Goal: Complete application form

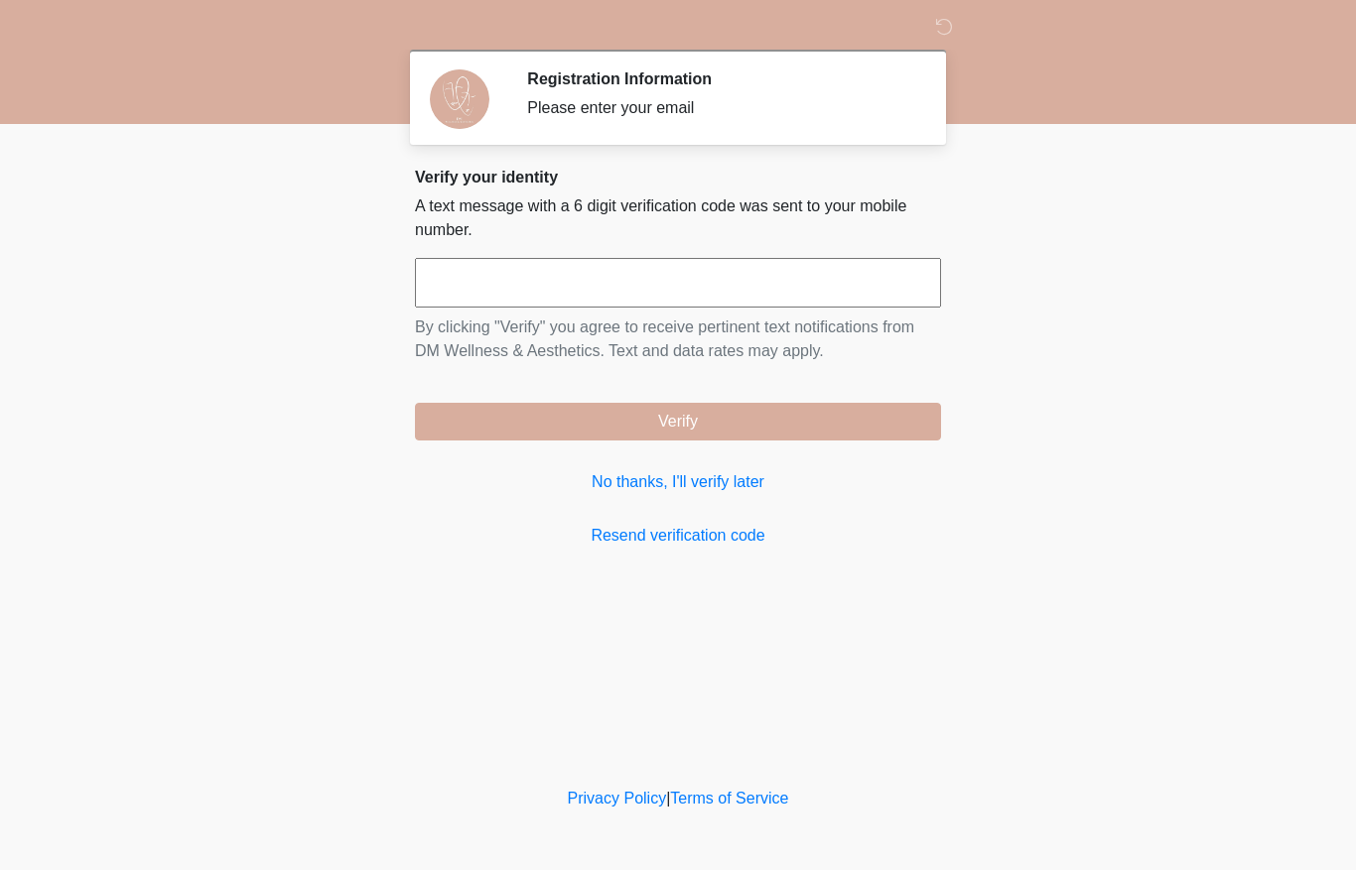
click at [805, 281] on input "text" at bounding box center [678, 283] width 526 height 50
click at [796, 289] on input "text" at bounding box center [678, 283] width 526 height 50
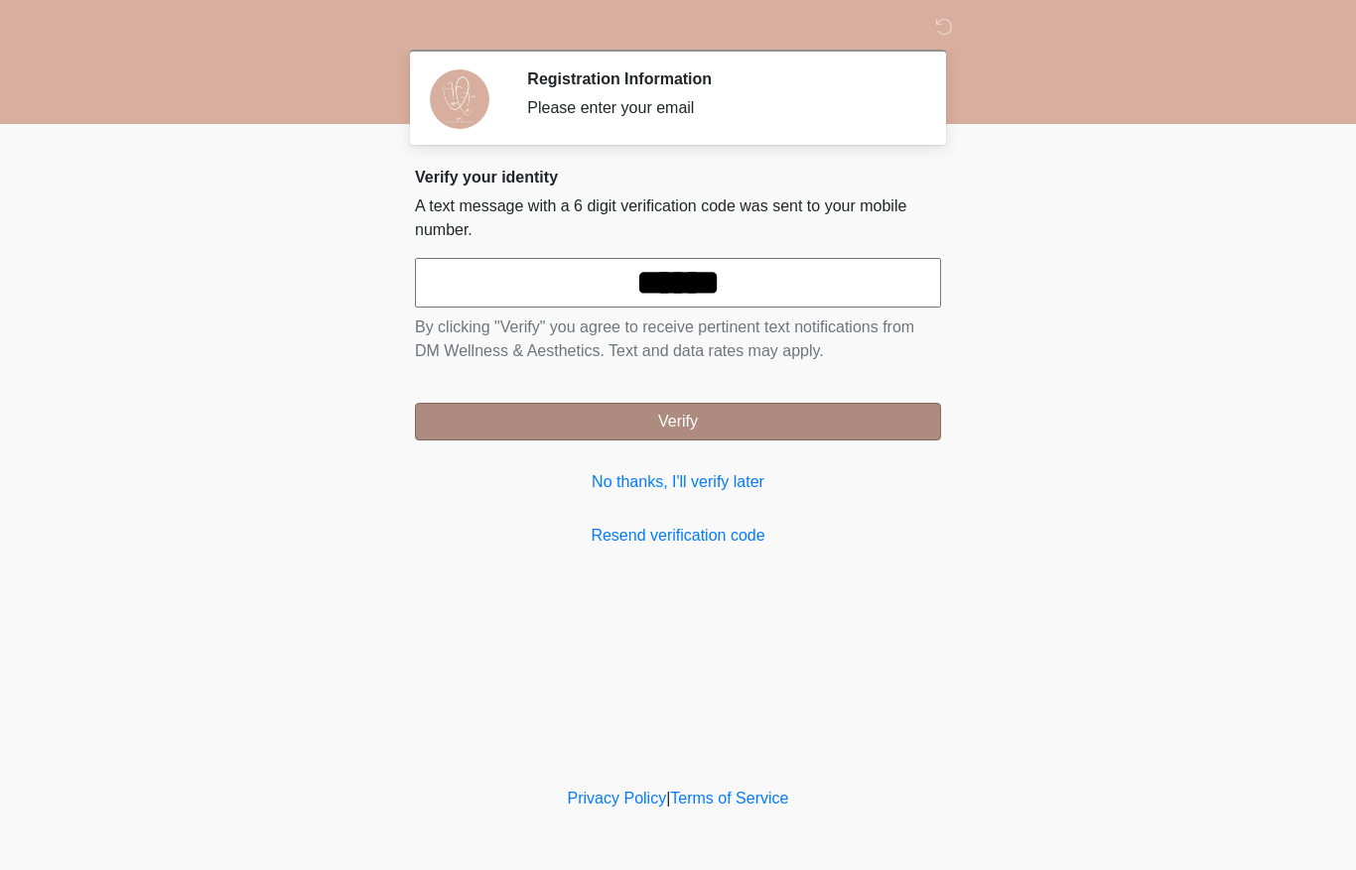
type input "******"
click at [875, 412] on button "Verify" at bounding box center [678, 422] width 526 height 38
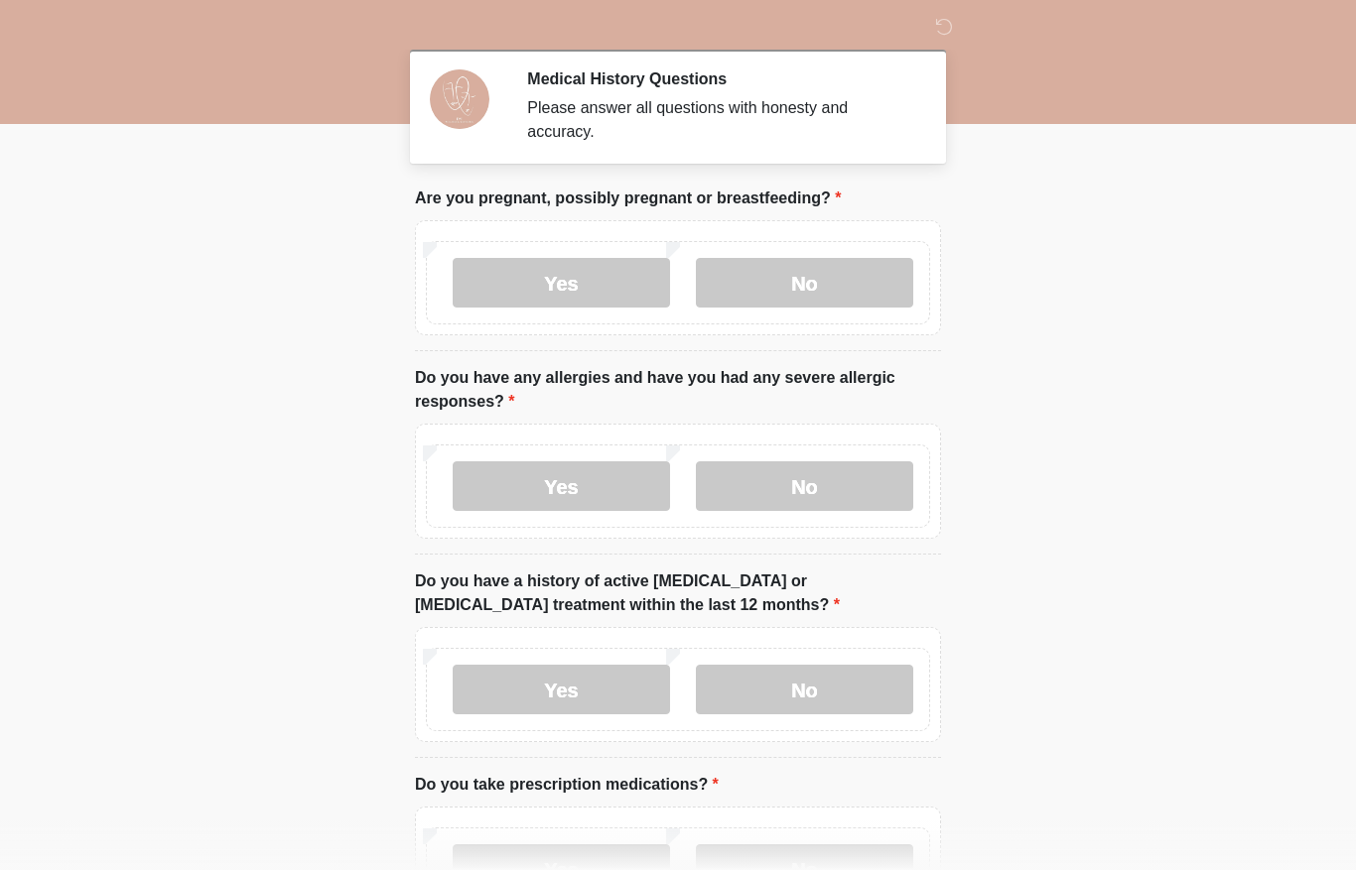
scroll to position [17, 0]
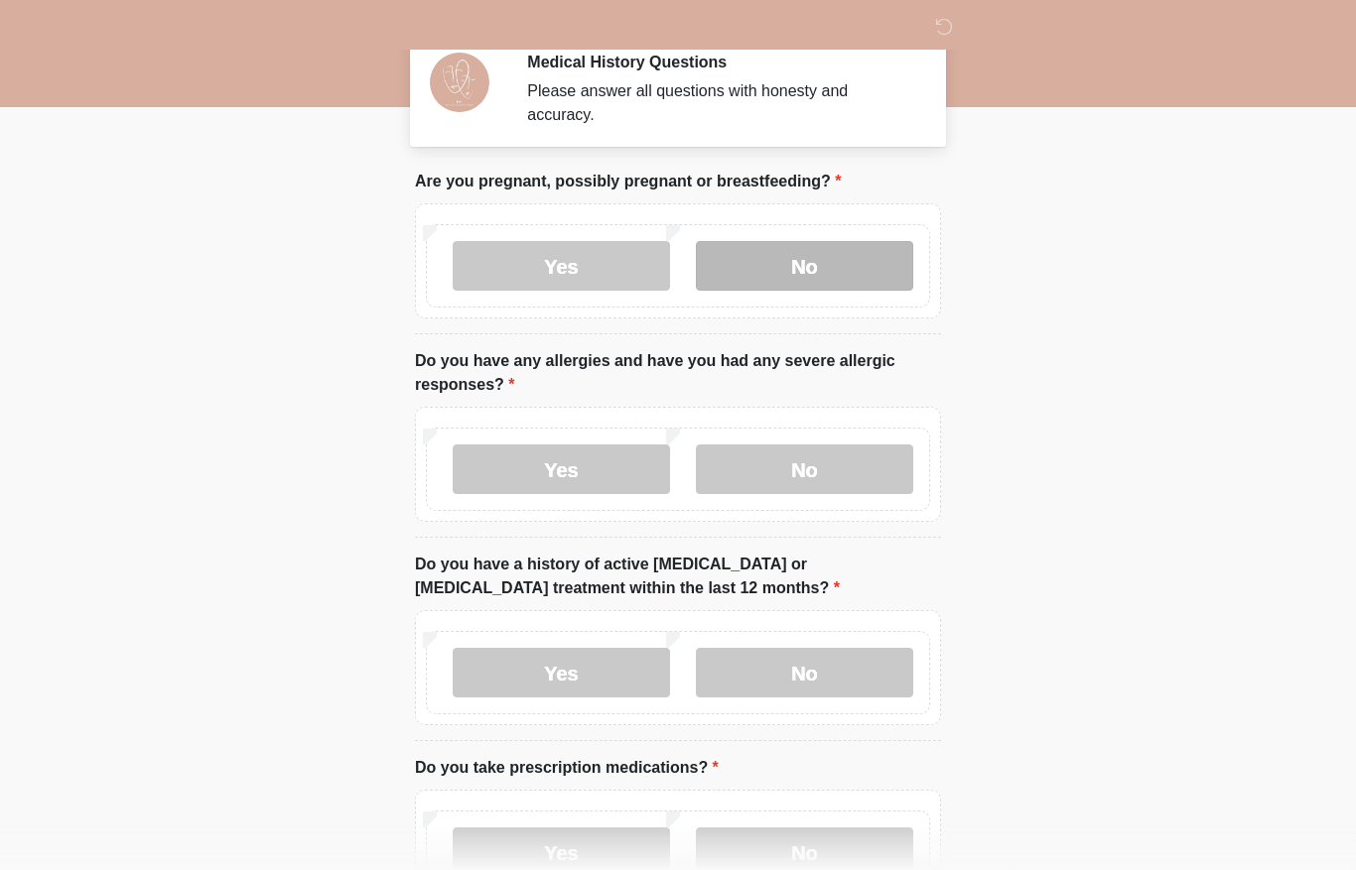
click at [803, 288] on label "No" at bounding box center [804, 266] width 217 height 50
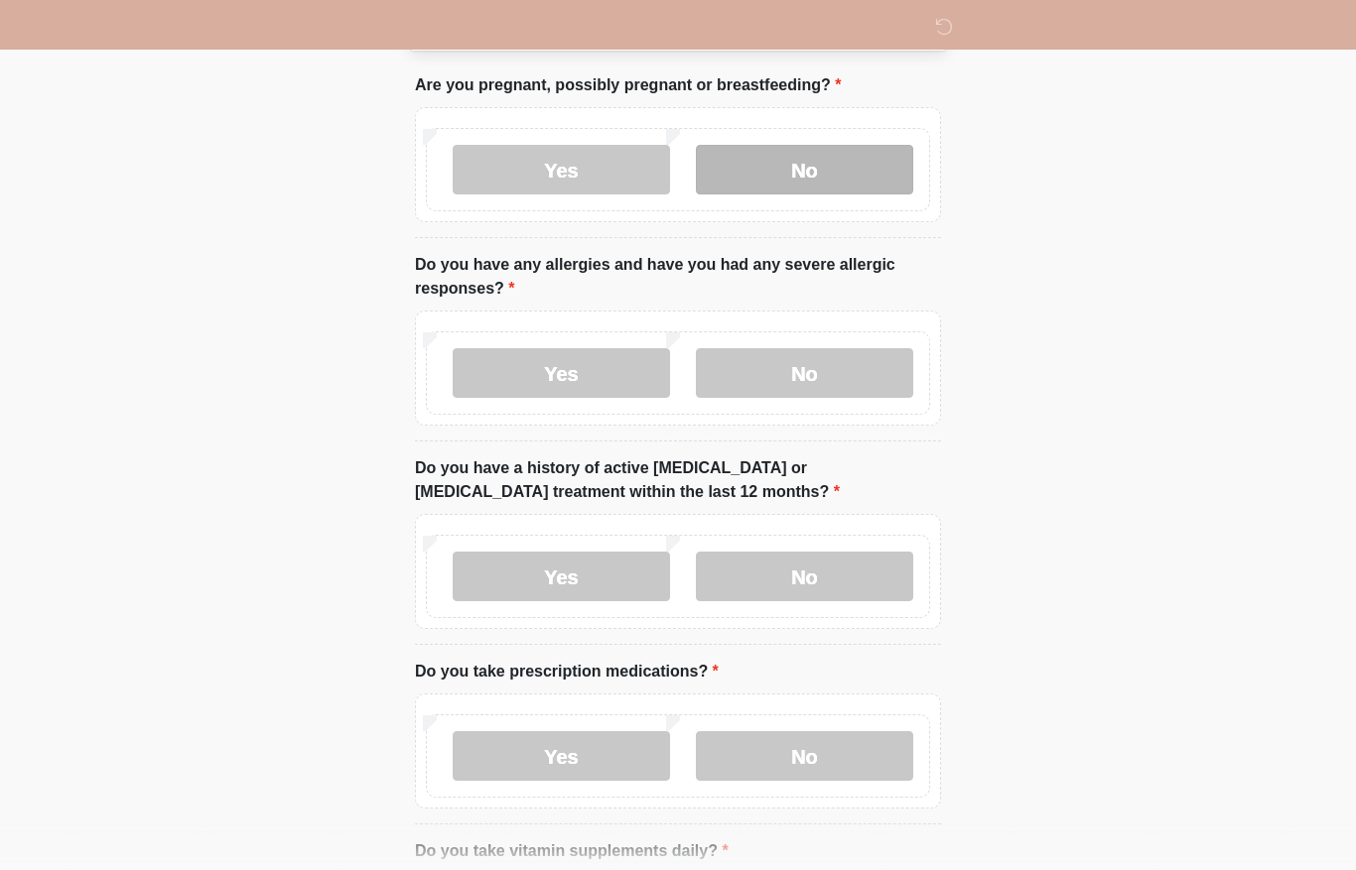
scroll to position [143, 0]
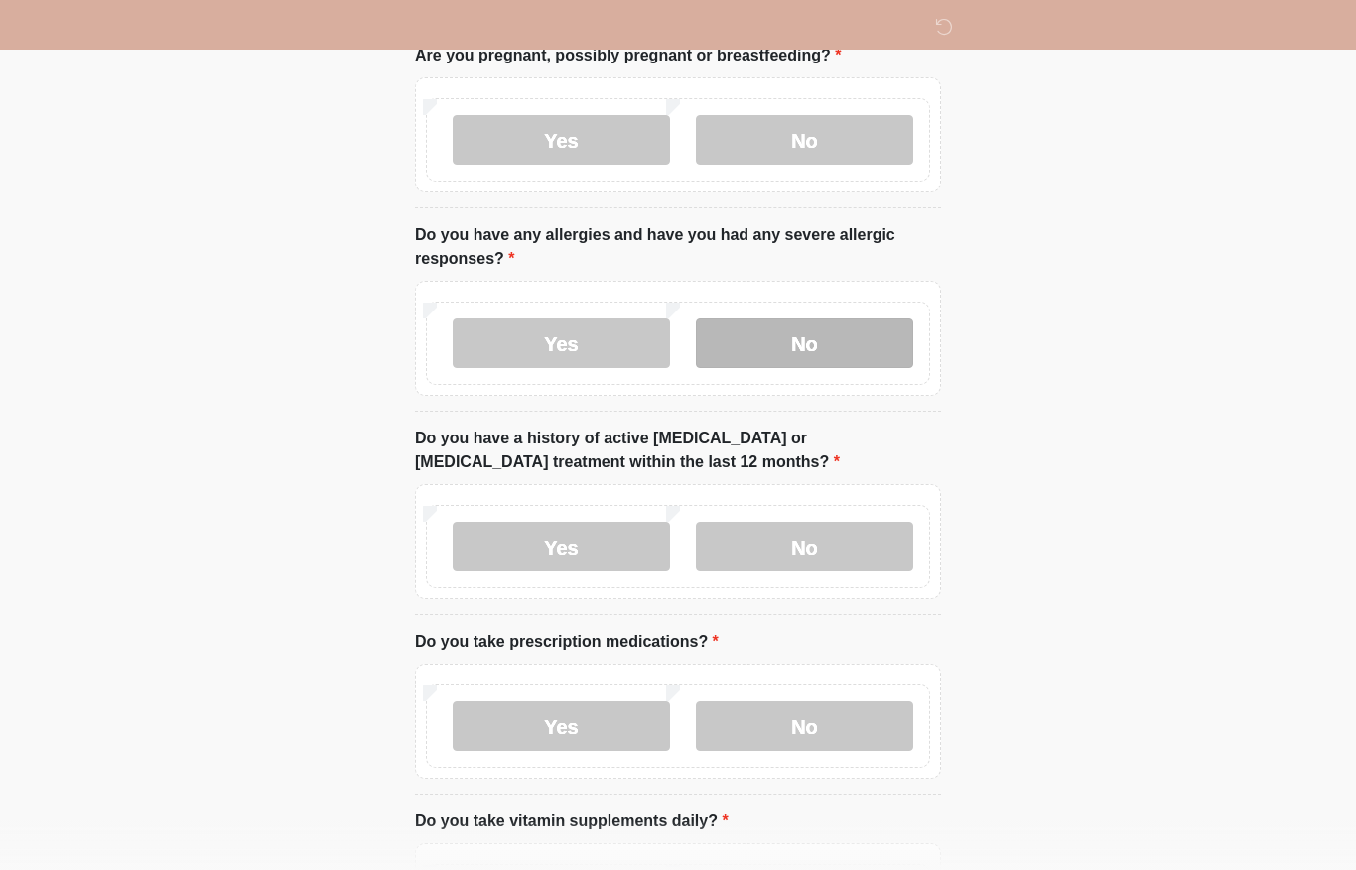
click at [844, 336] on label "No" at bounding box center [804, 344] width 217 height 50
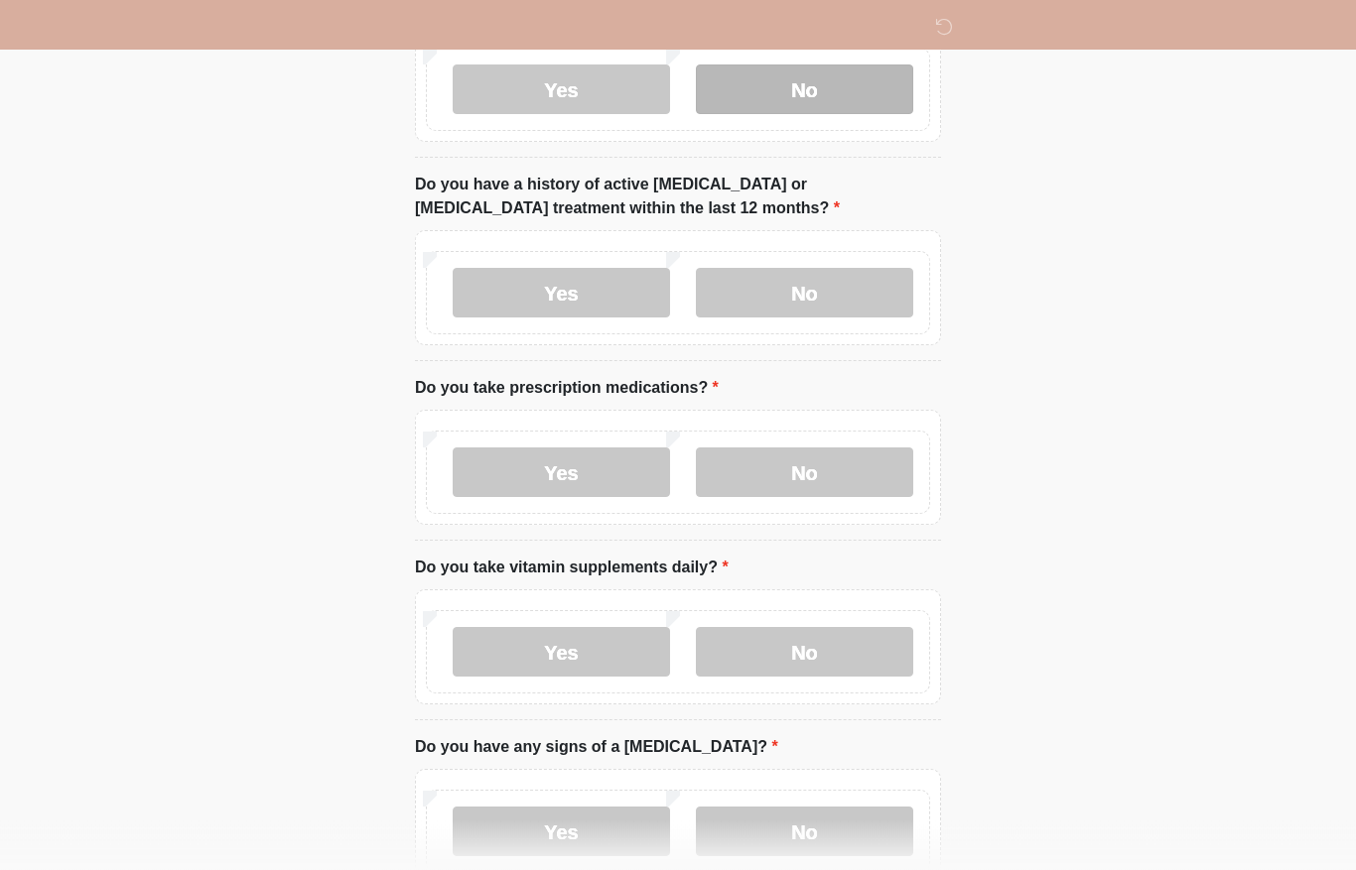
scroll to position [402, 0]
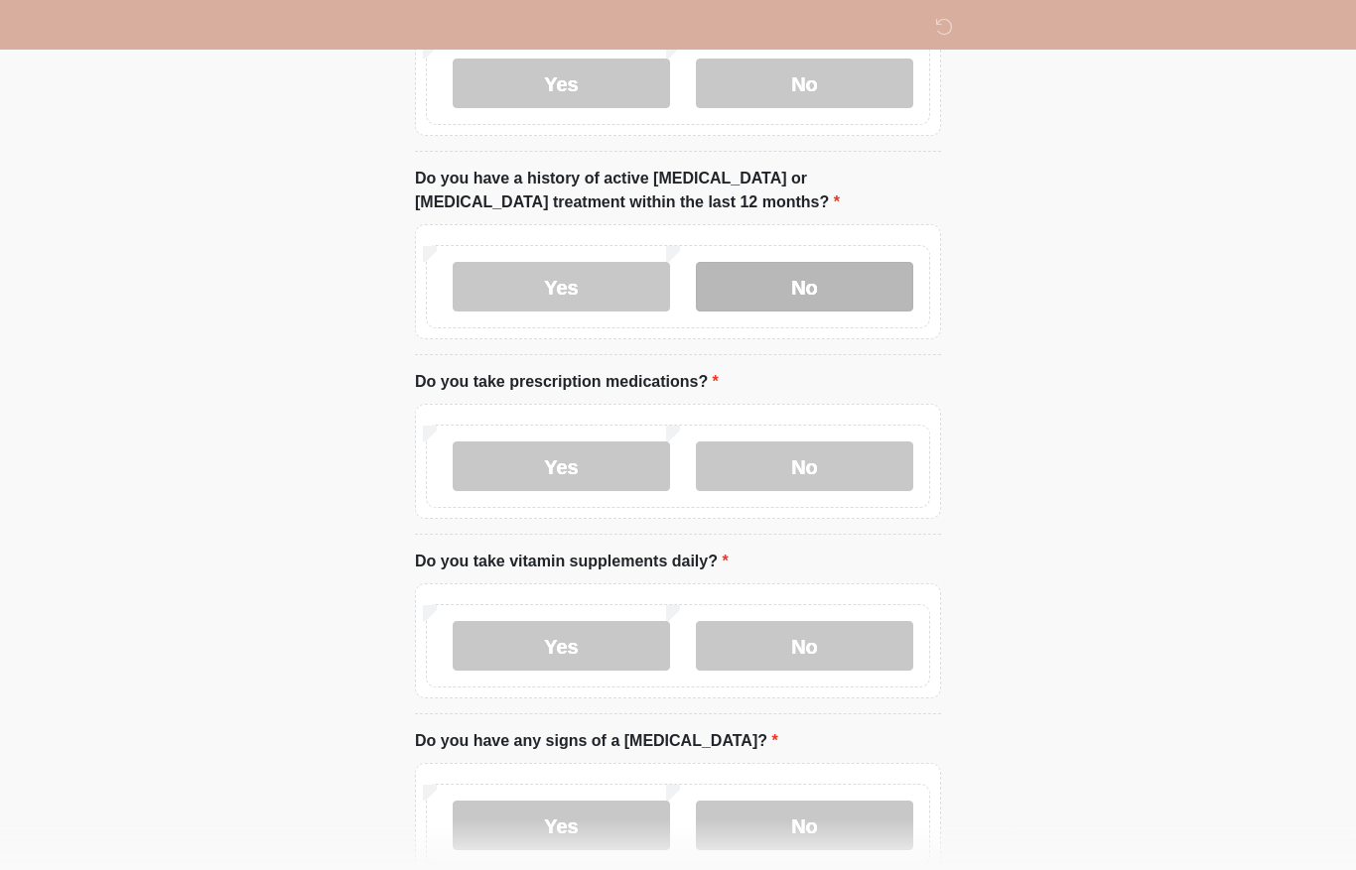
click at [844, 275] on label "No" at bounding box center [804, 288] width 217 height 50
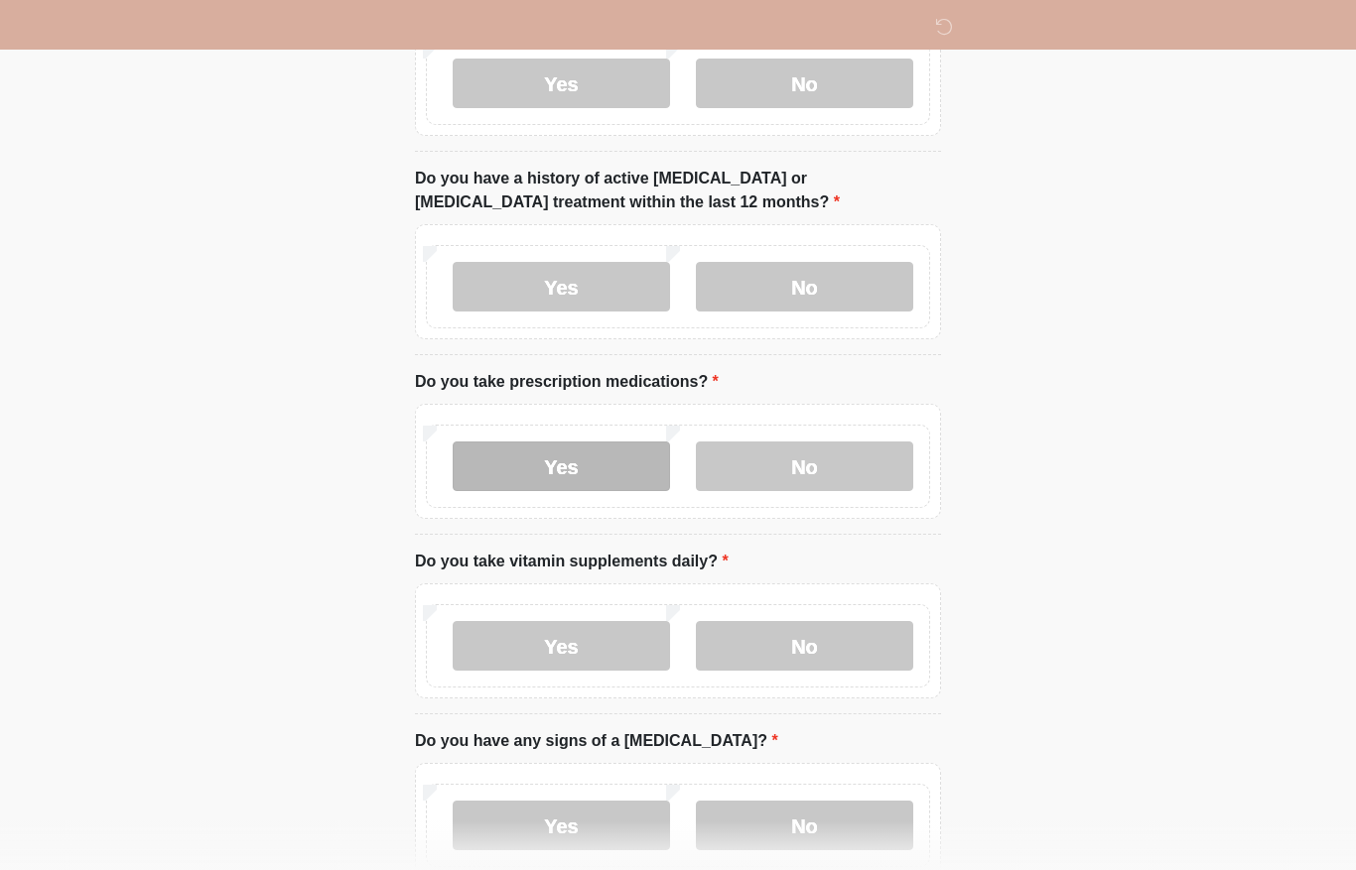
click at [587, 466] on label "Yes" at bounding box center [561, 467] width 217 height 50
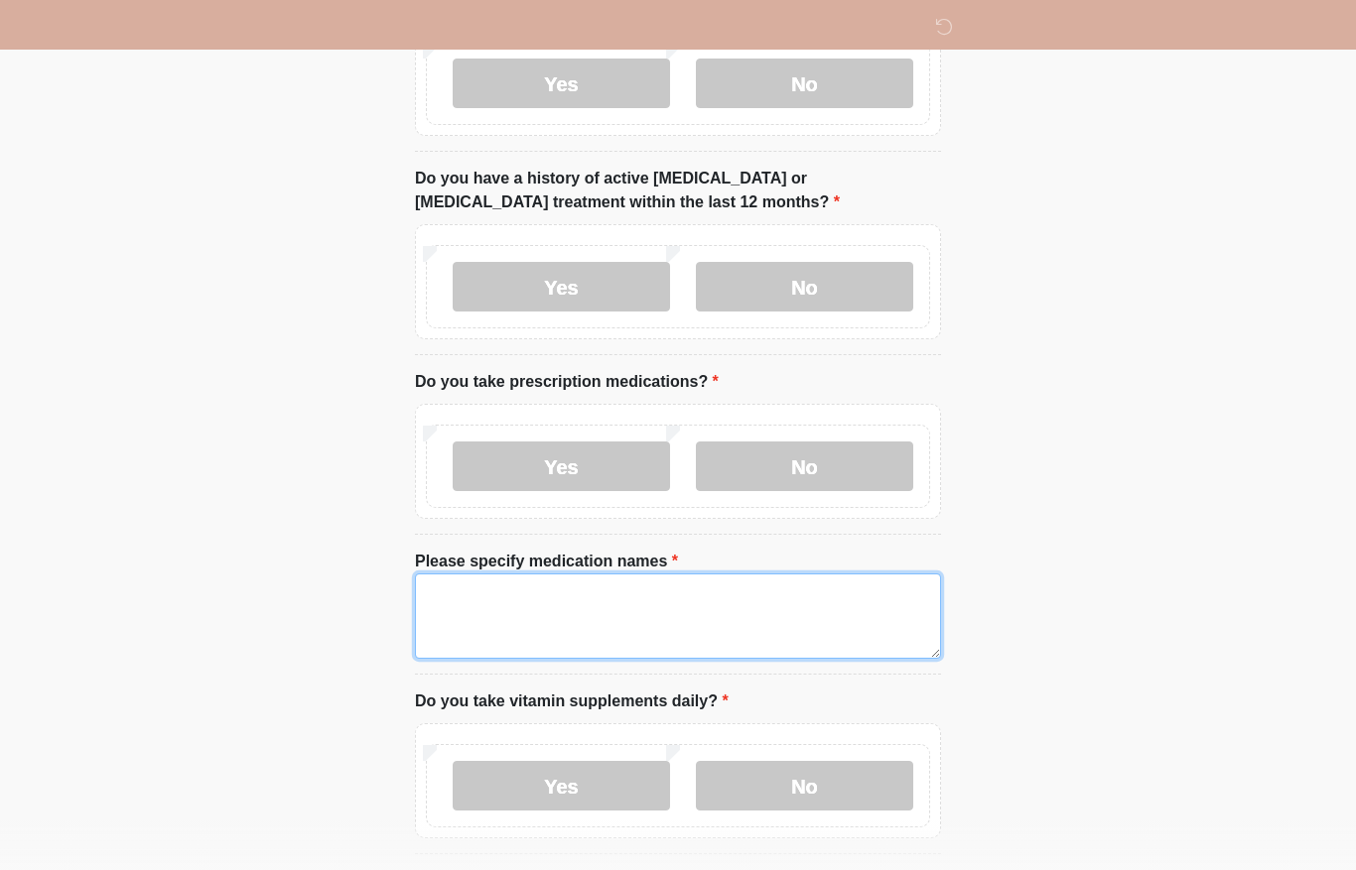
click at [735, 607] on textarea "Please specify medication names" at bounding box center [678, 616] width 526 height 85
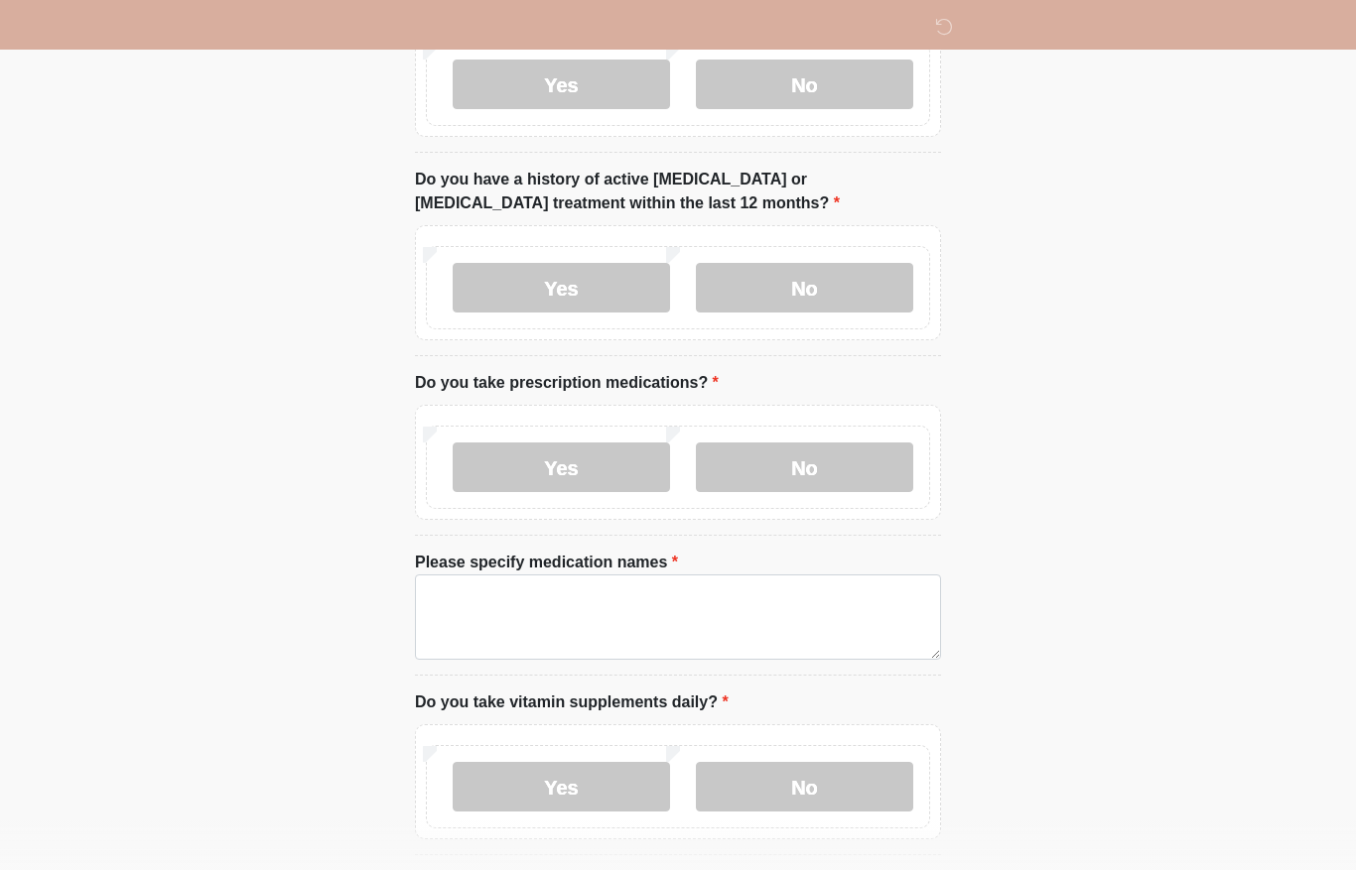
click at [788, 501] on div "Yes No" at bounding box center [678, 467] width 504 height 83
click at [787, 501] on div "Yes No" at bounding box center [678, 467] width 504 height 83
click at [803, 475] on label "No" at bounding box center [804, 468] width 217 height 50
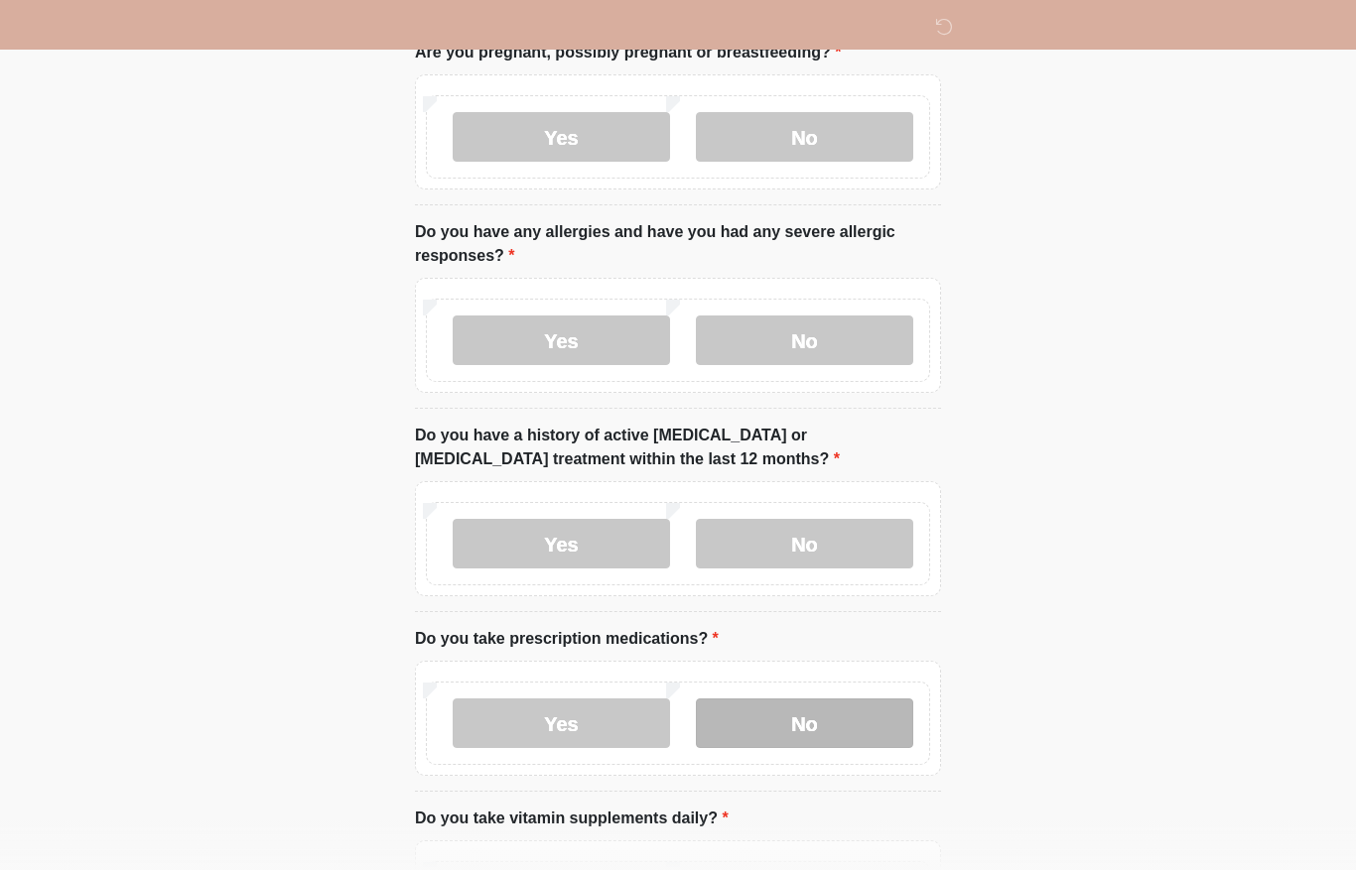
scroll to position [138, 0]
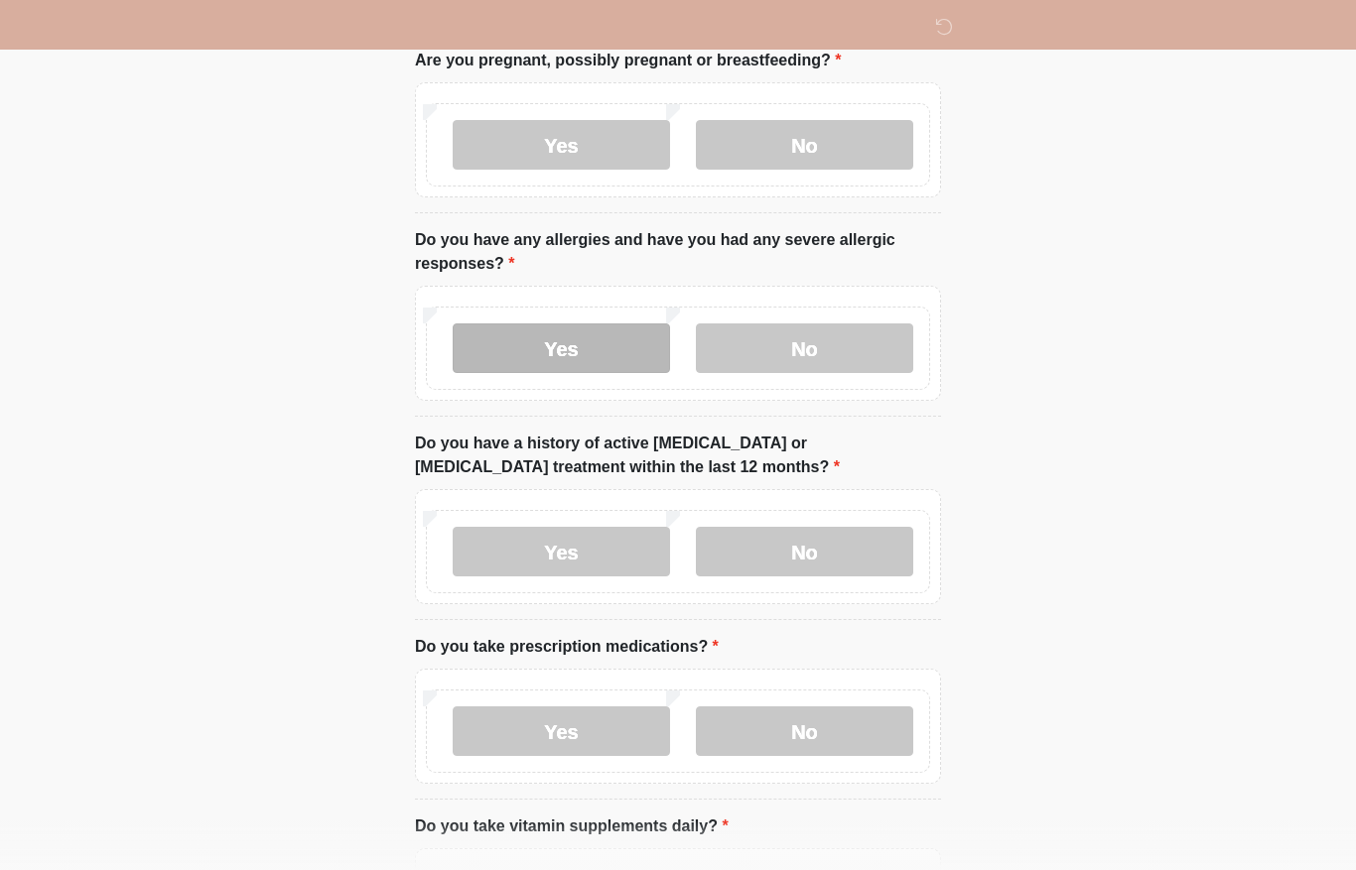
click at [586, 349] on label "Yes" at bounding box center [561, 349] width 217 height 50
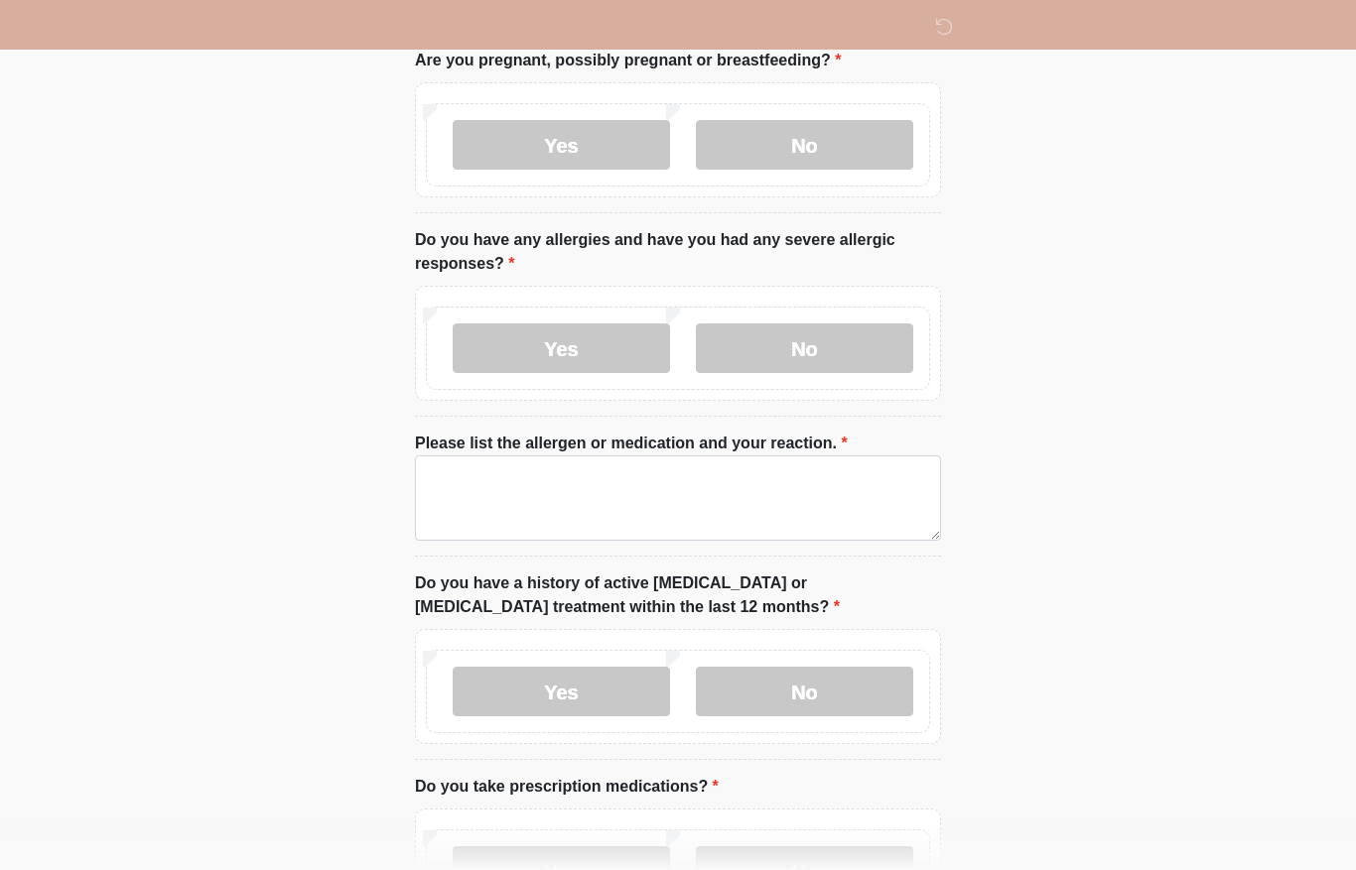
click at [513, 454] on label "Please list the allergen or medication and your reaction." at bounding box center [631, 444] width 433 height 24
click at [513, 455] on textarea "Please list the allergen or medication and your reaction." at bounding box center [678, 497] width 526 height 85
click at [505, 498] on textarea "Please list the allergen or medication and your reaction." at bounding box center [678, 497] width 526 height 85
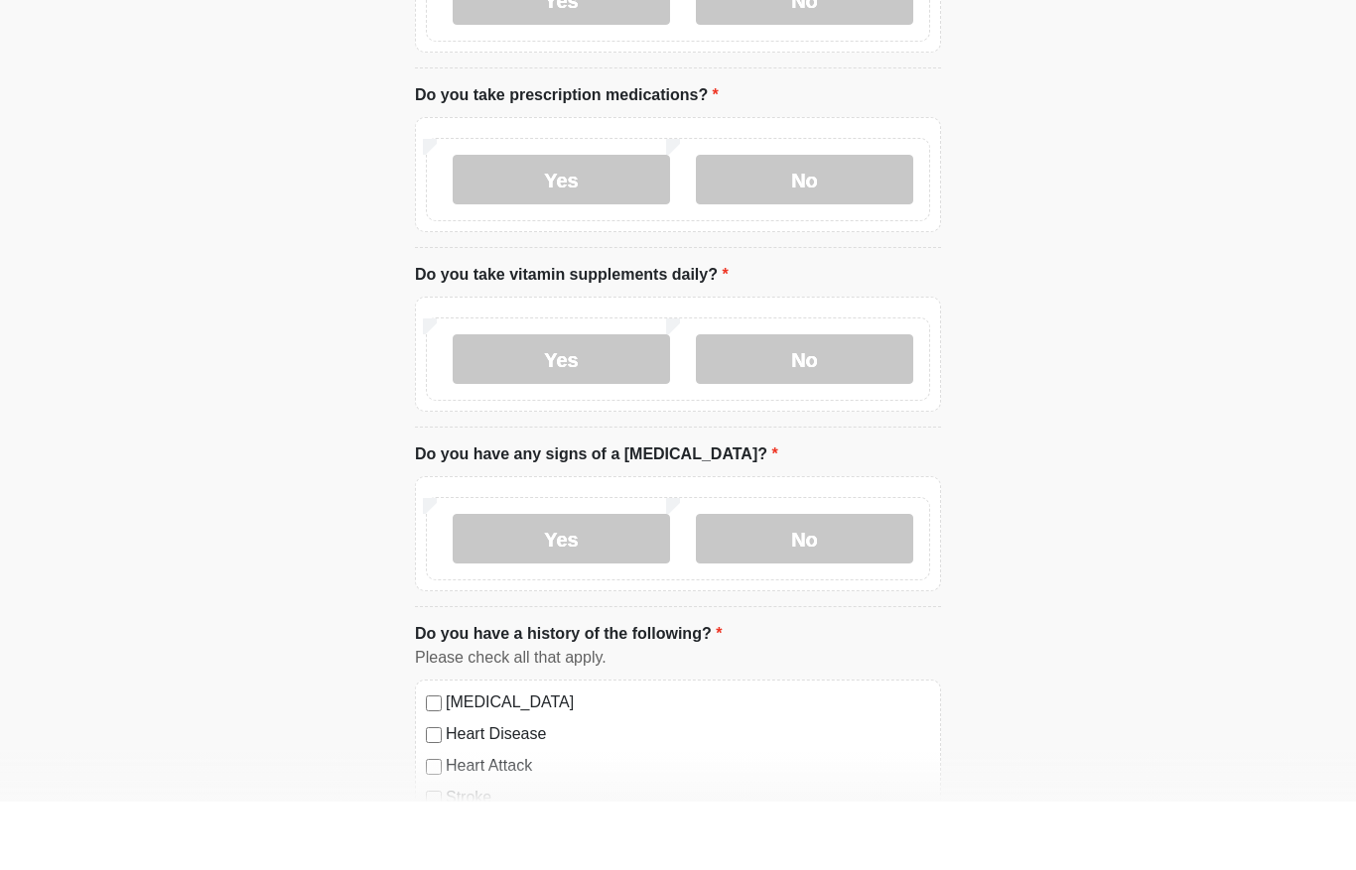
scroll to position [768, 0]
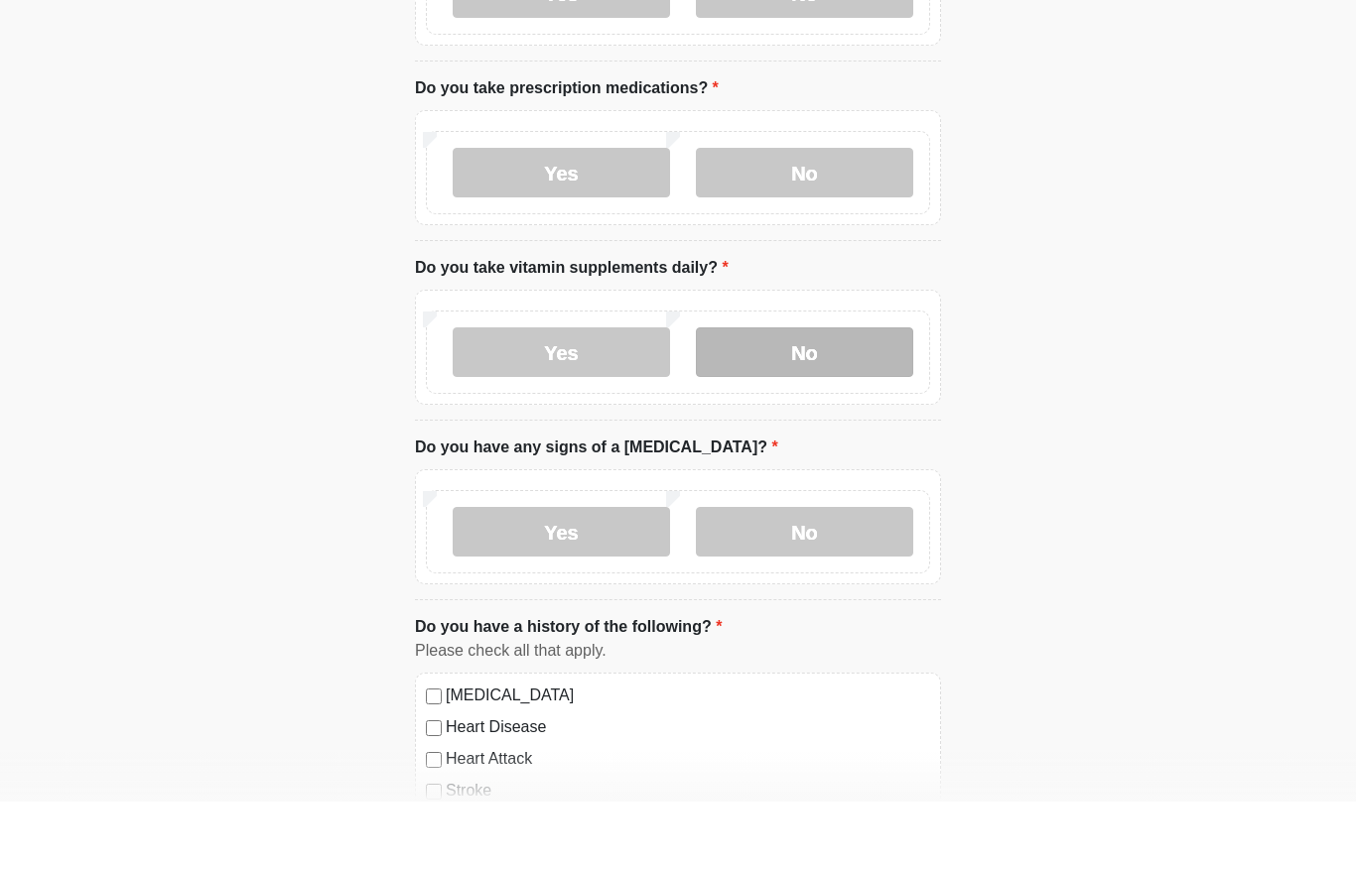
type textarea "*********"
click at [808, 396] on label "No" at bounding box center [804, 421] width 217 height 50
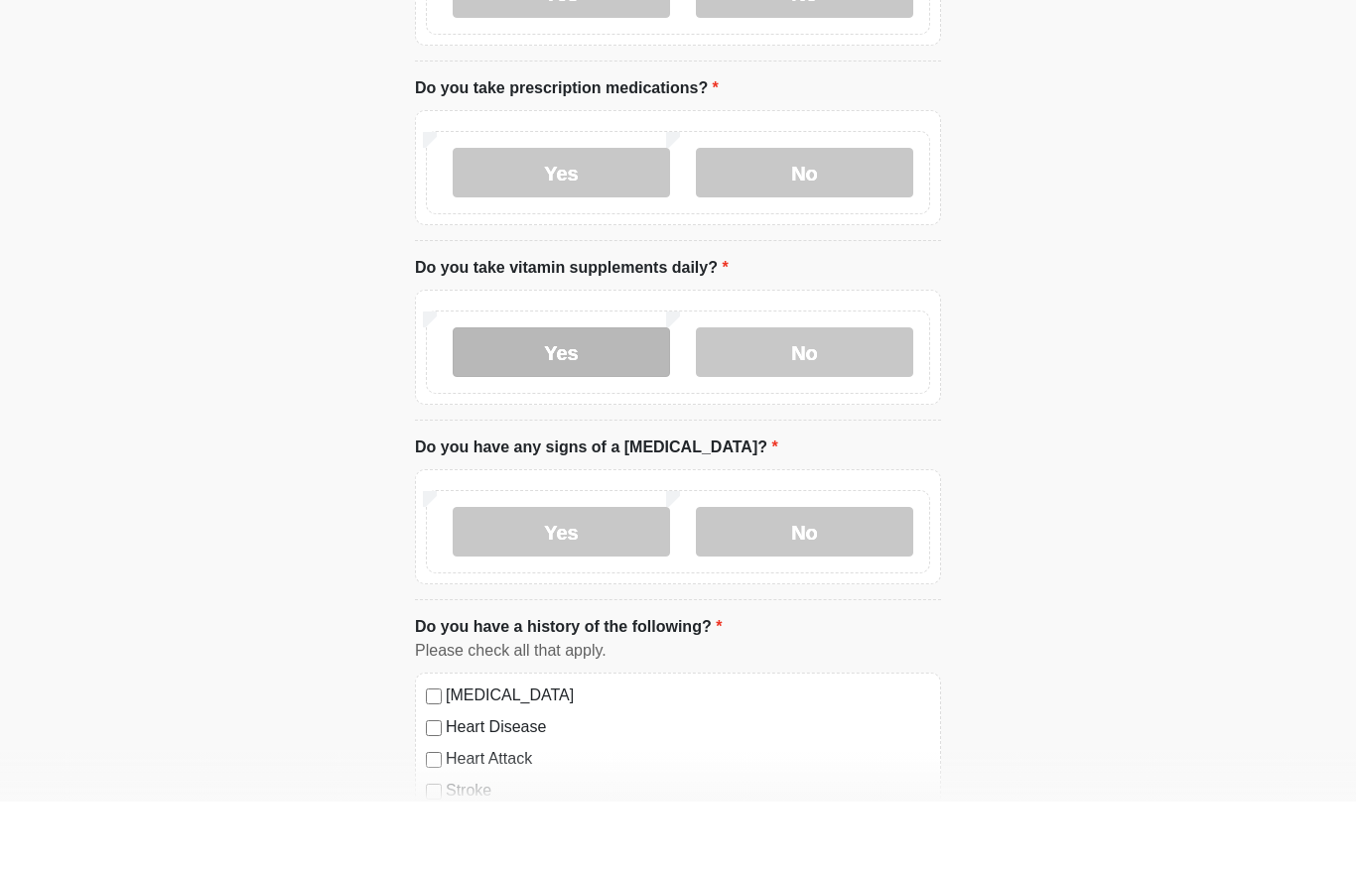
scroll to position [838, 0]
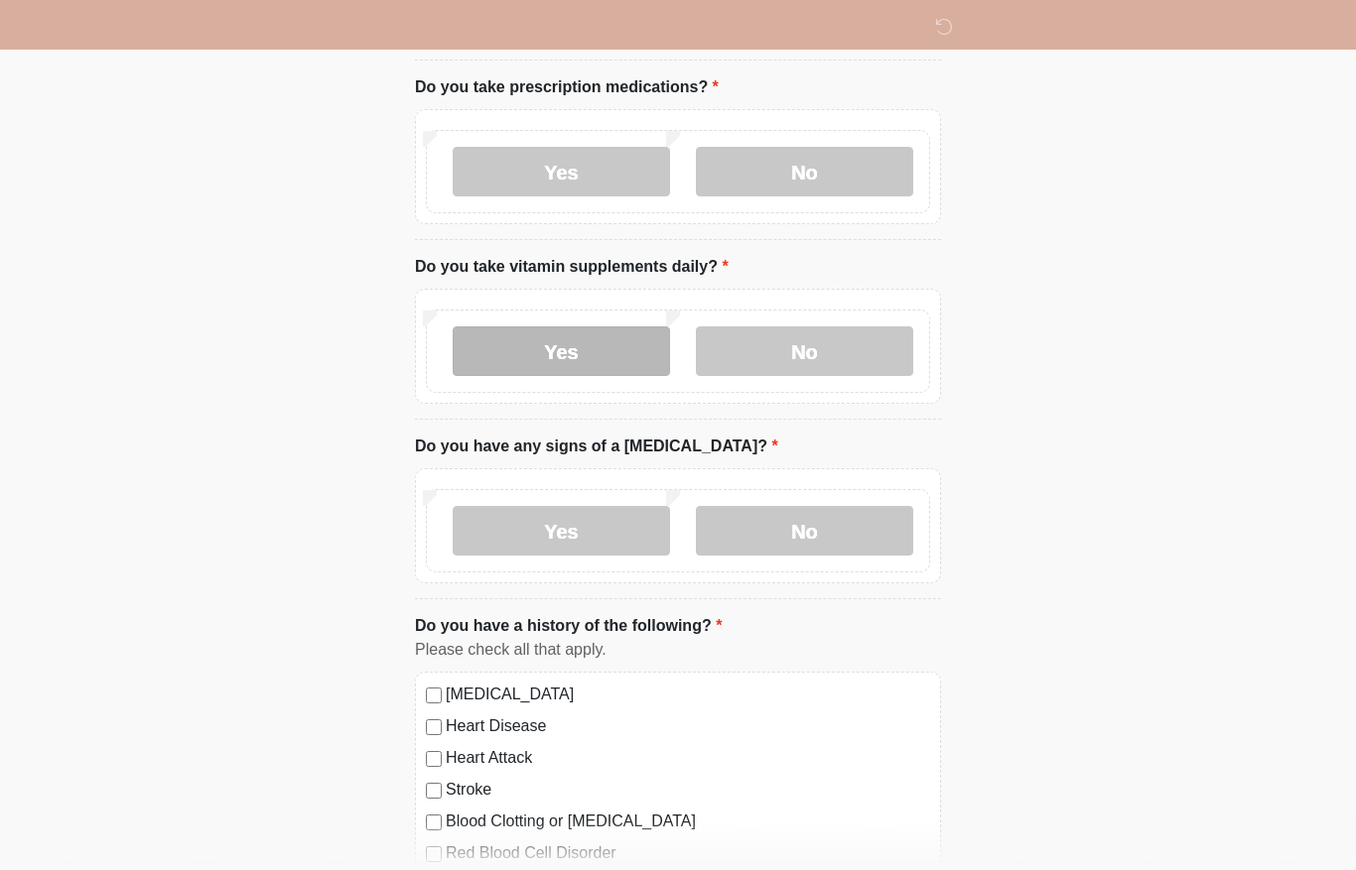
click at [617, 351] on label "Yes" at bounding box center [561, 351] width 217 height 50
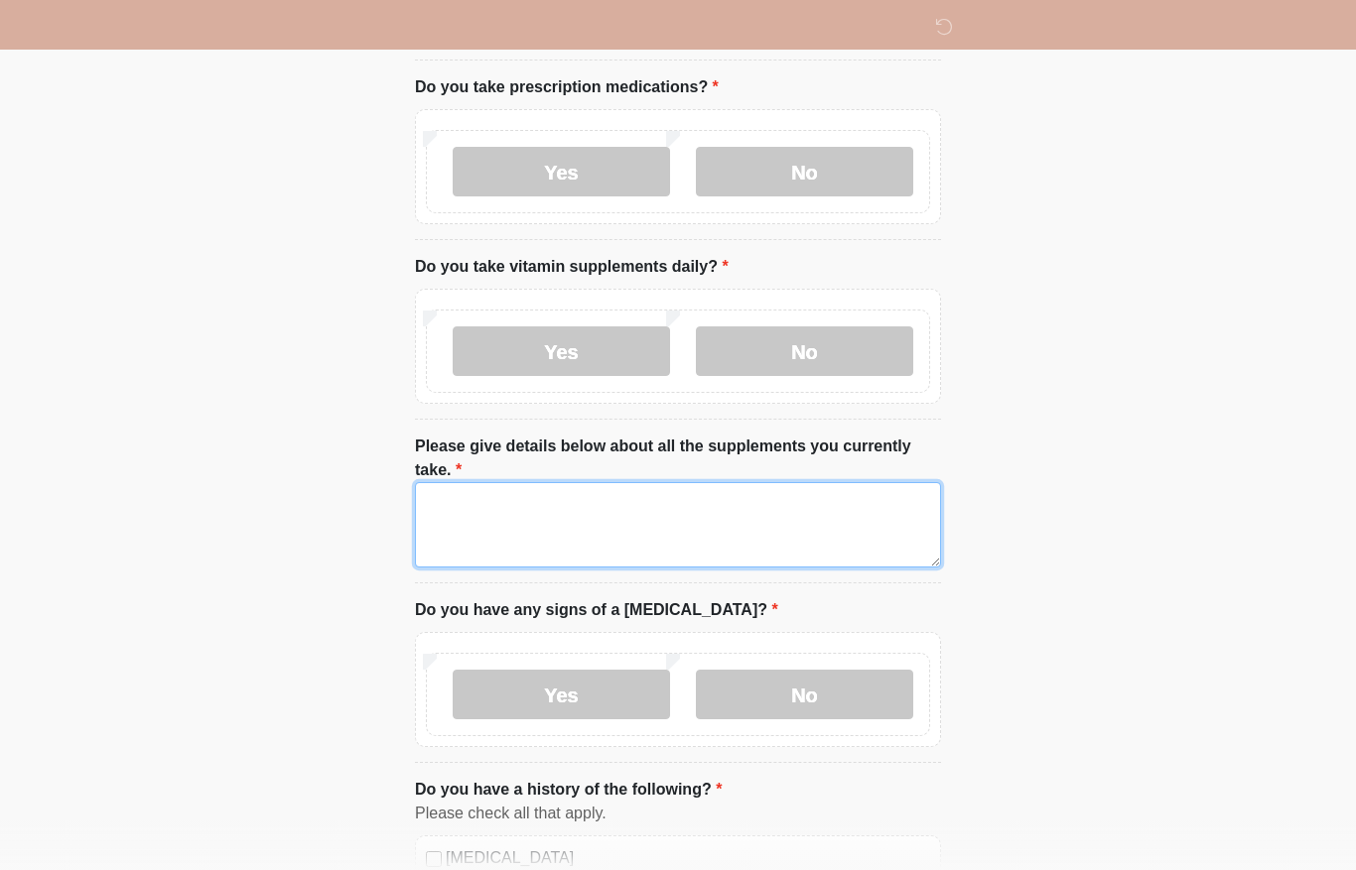
click at [519, 522] on textarea "Please give details below about all the supplements you currently take." at bounding box center [678, 524] width 526 height 85
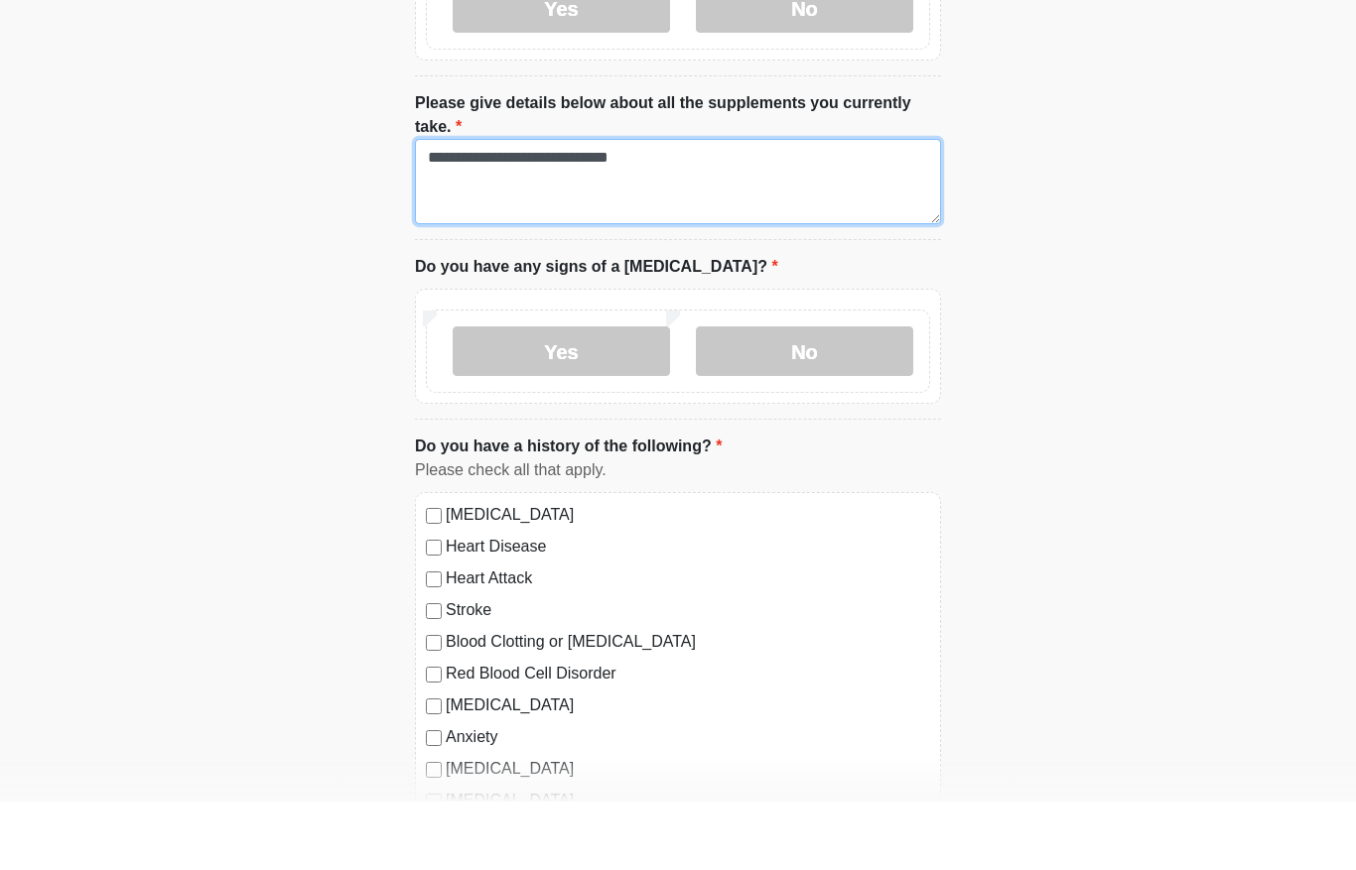
scroll to position [1120, 0]
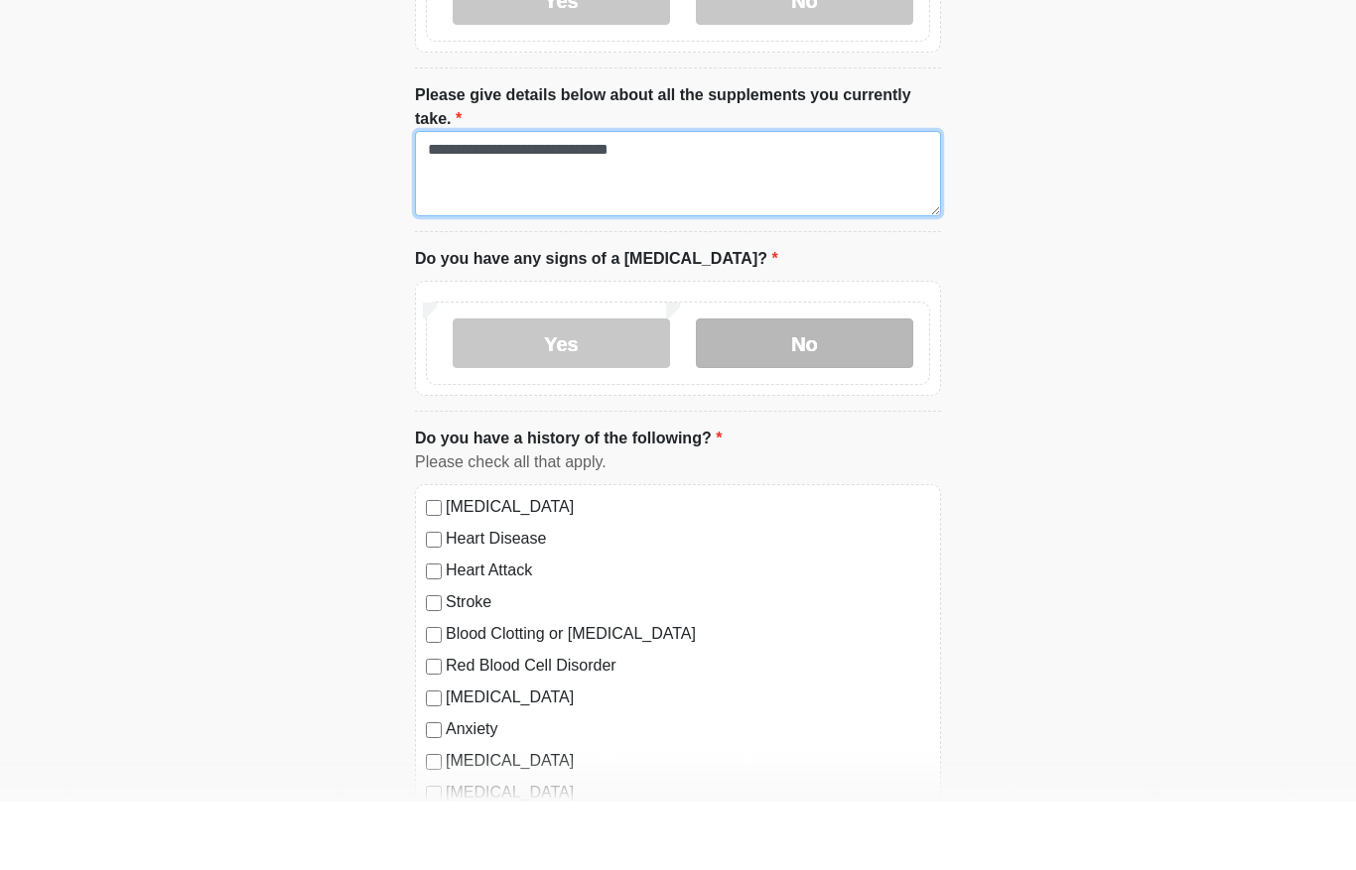
type textarea "**********"
click at [770, 387] on label "No" at bounding box center [804, 412] width 217 height 50
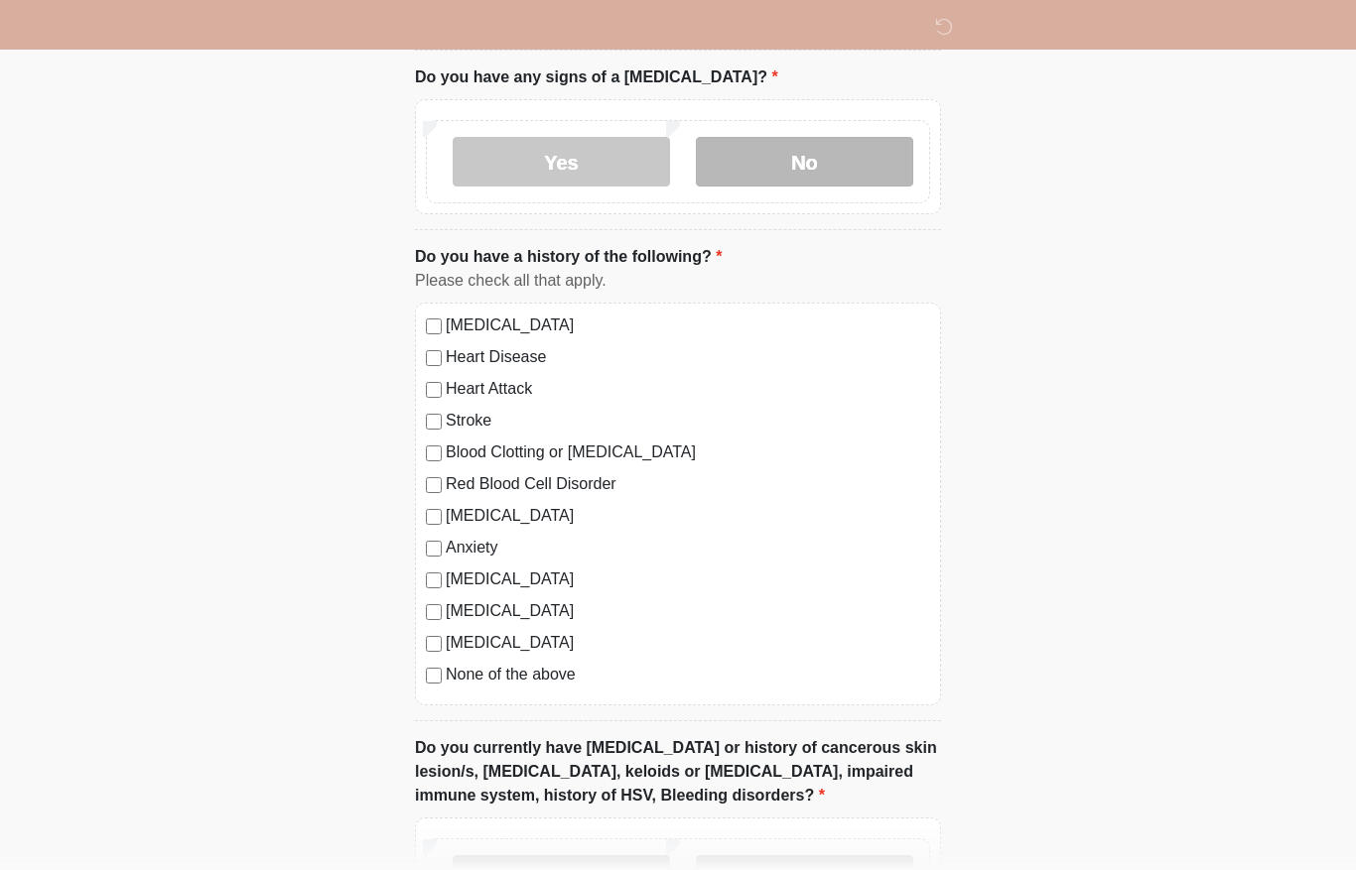
scroll to position [1366, 0]
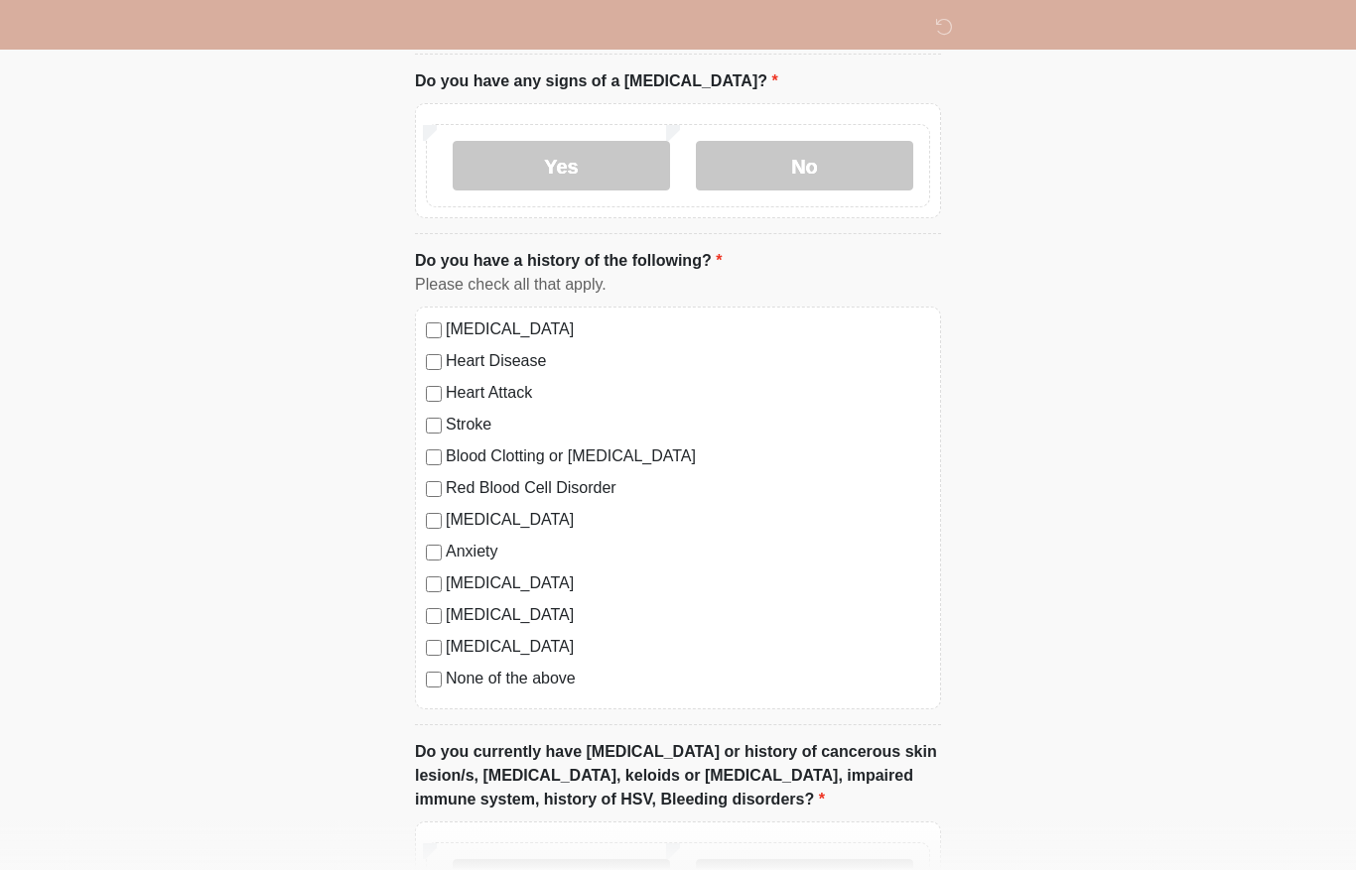
click at [532, 683] on label "None of the above" at bounding box center [688, 679] width 484 height 24
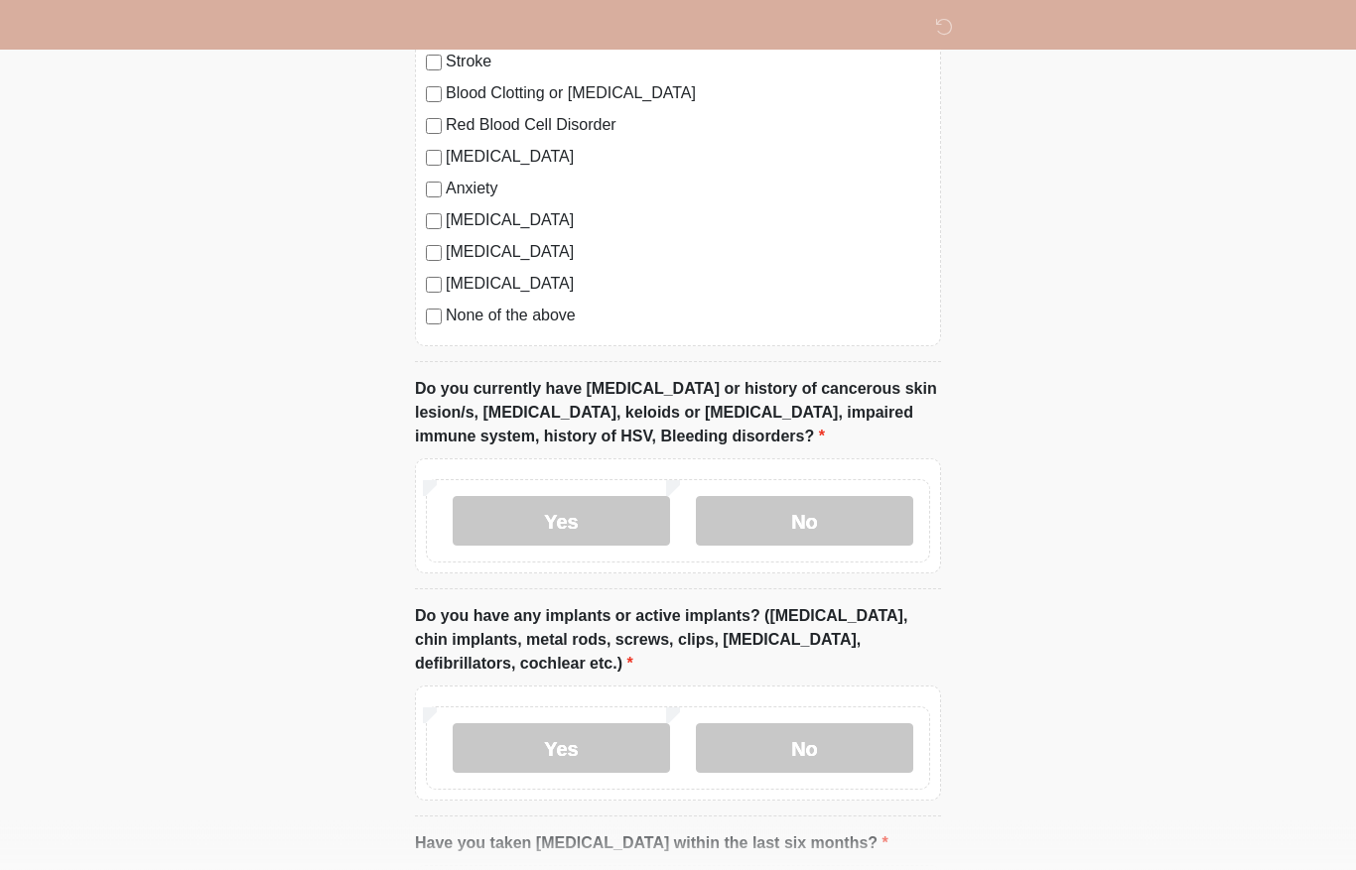
scroll to position [1731, 0]
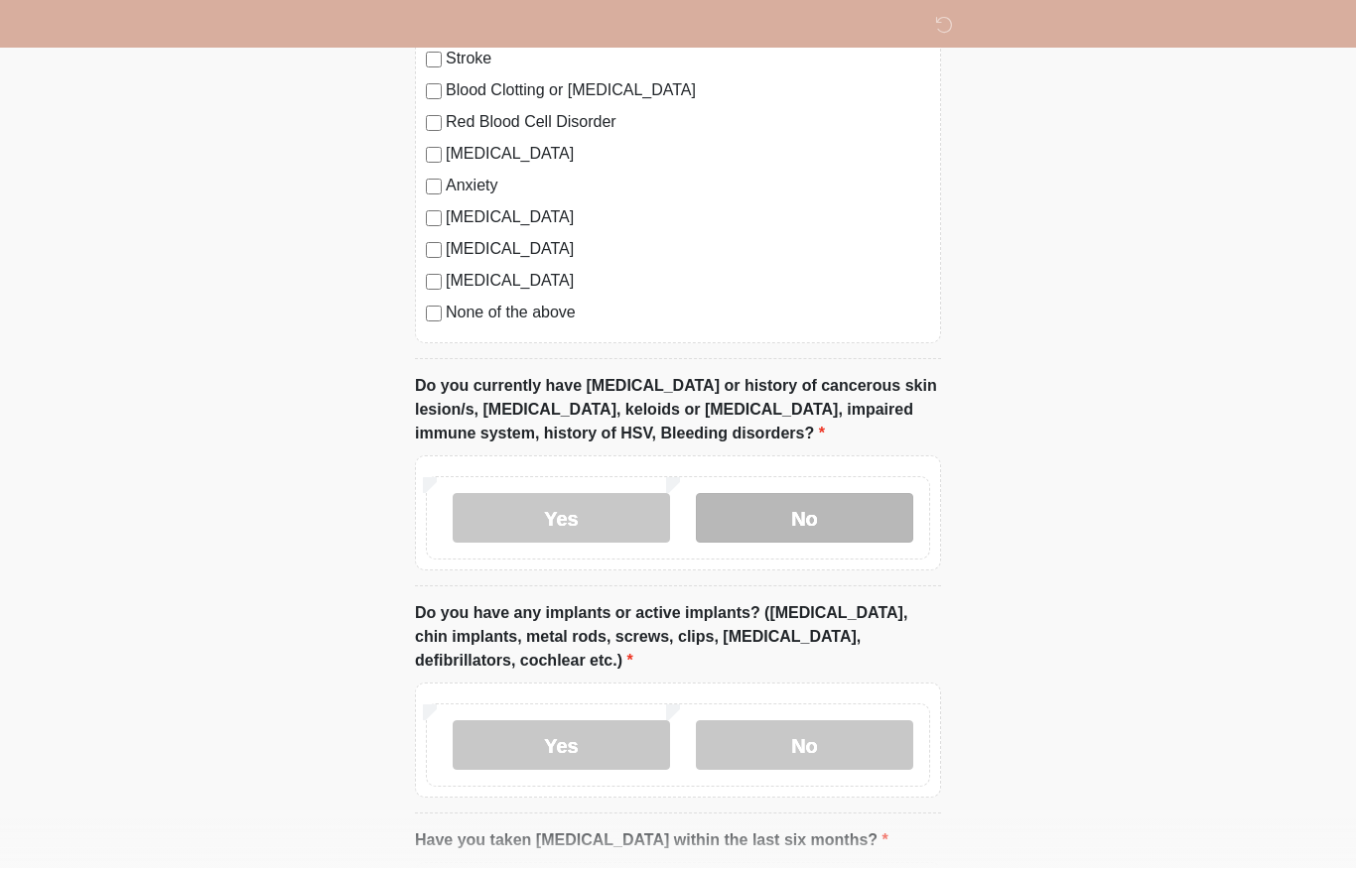
click at [832, 524] on label "No" at bounding box center [804, 520] width 217 height 50
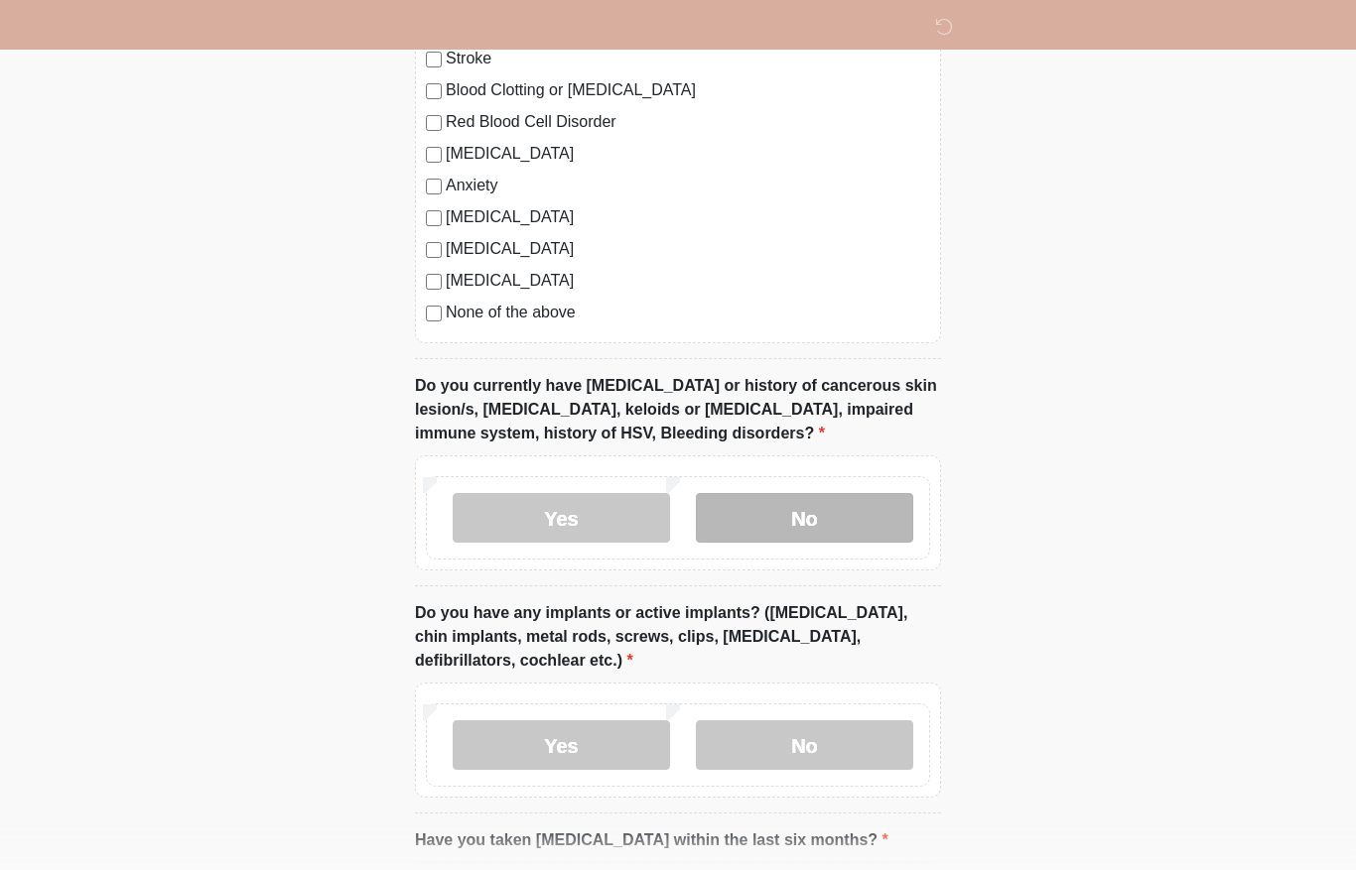
scroll to position [1907, 0]
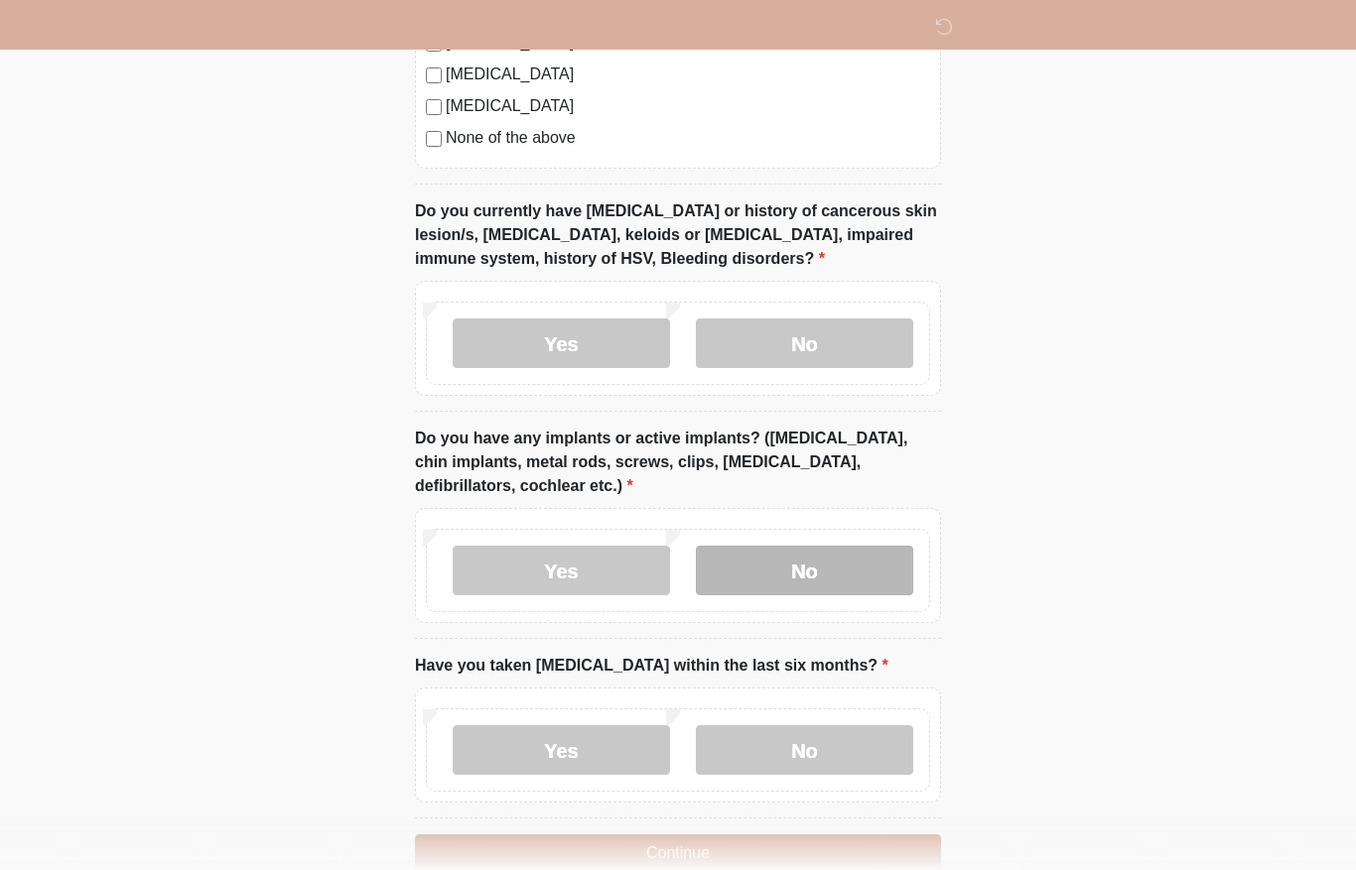
click at [797, 572] on label "No" at bounding box center [804, 571] width 217 height 50
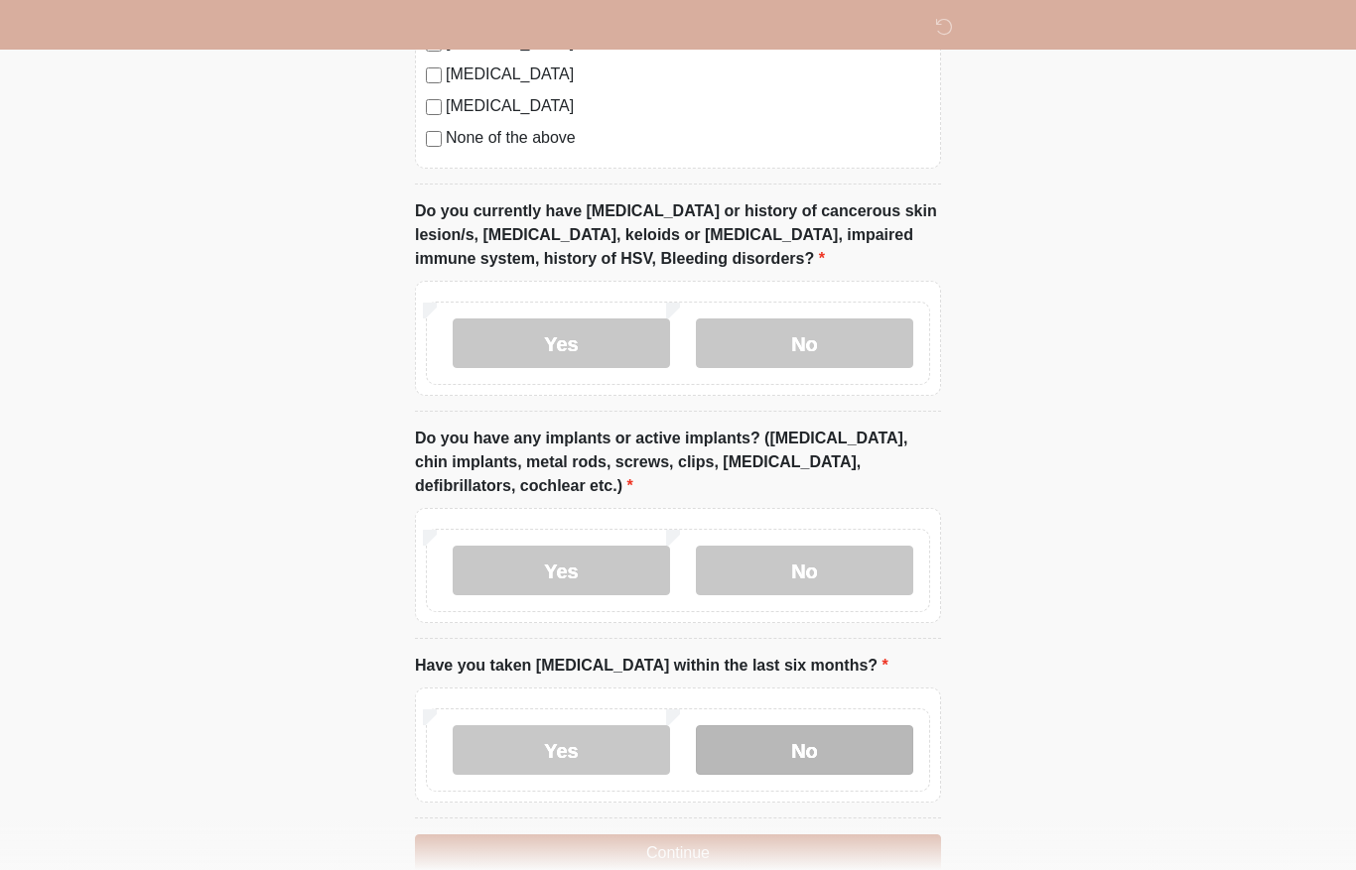
click at [846, 738] on label "No" at bounding box center [804, 750] width 217 height 50
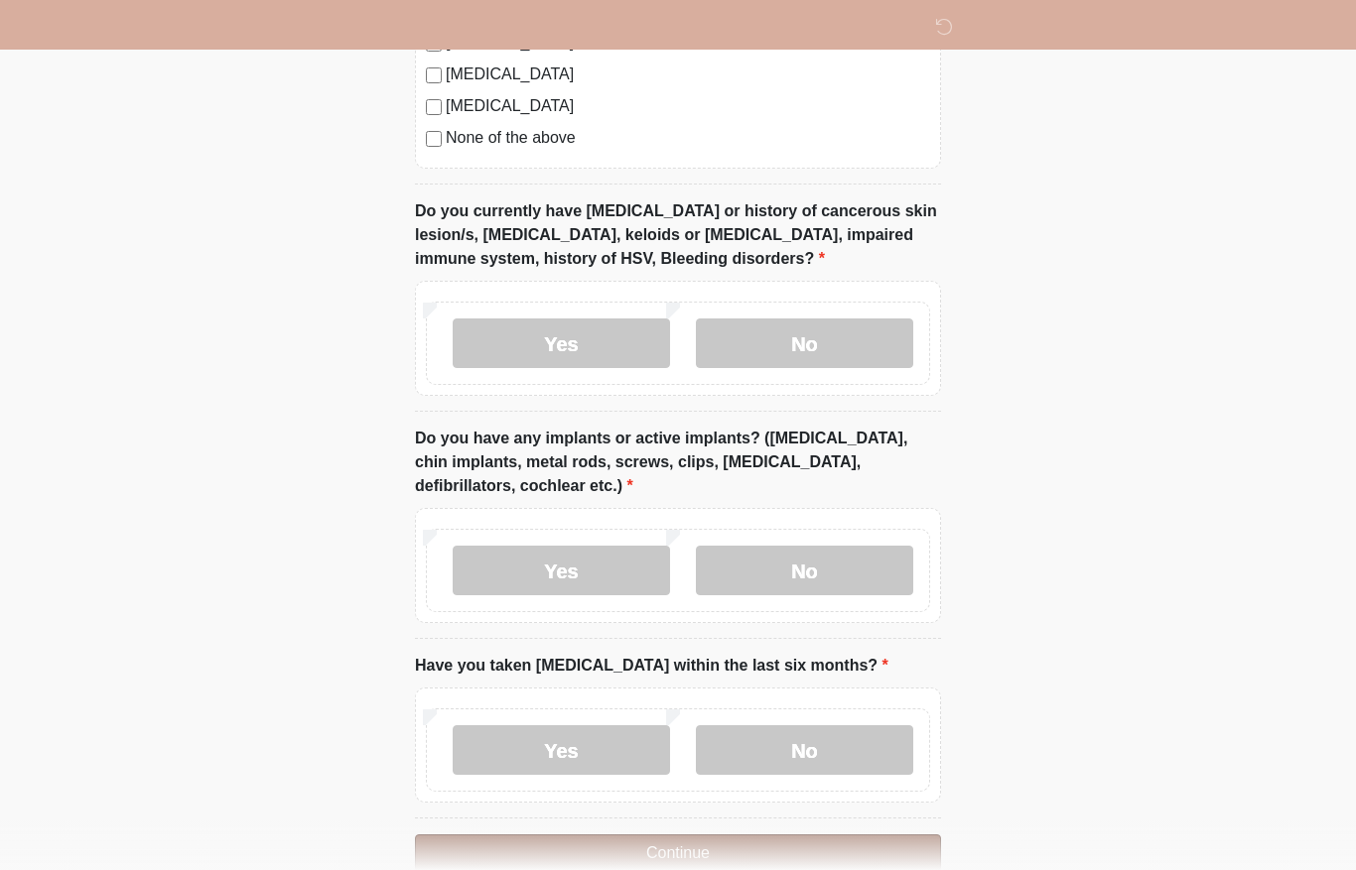
click at [805, 850] on button "Continue" at bounding box center [678, 854] width 526 height 38
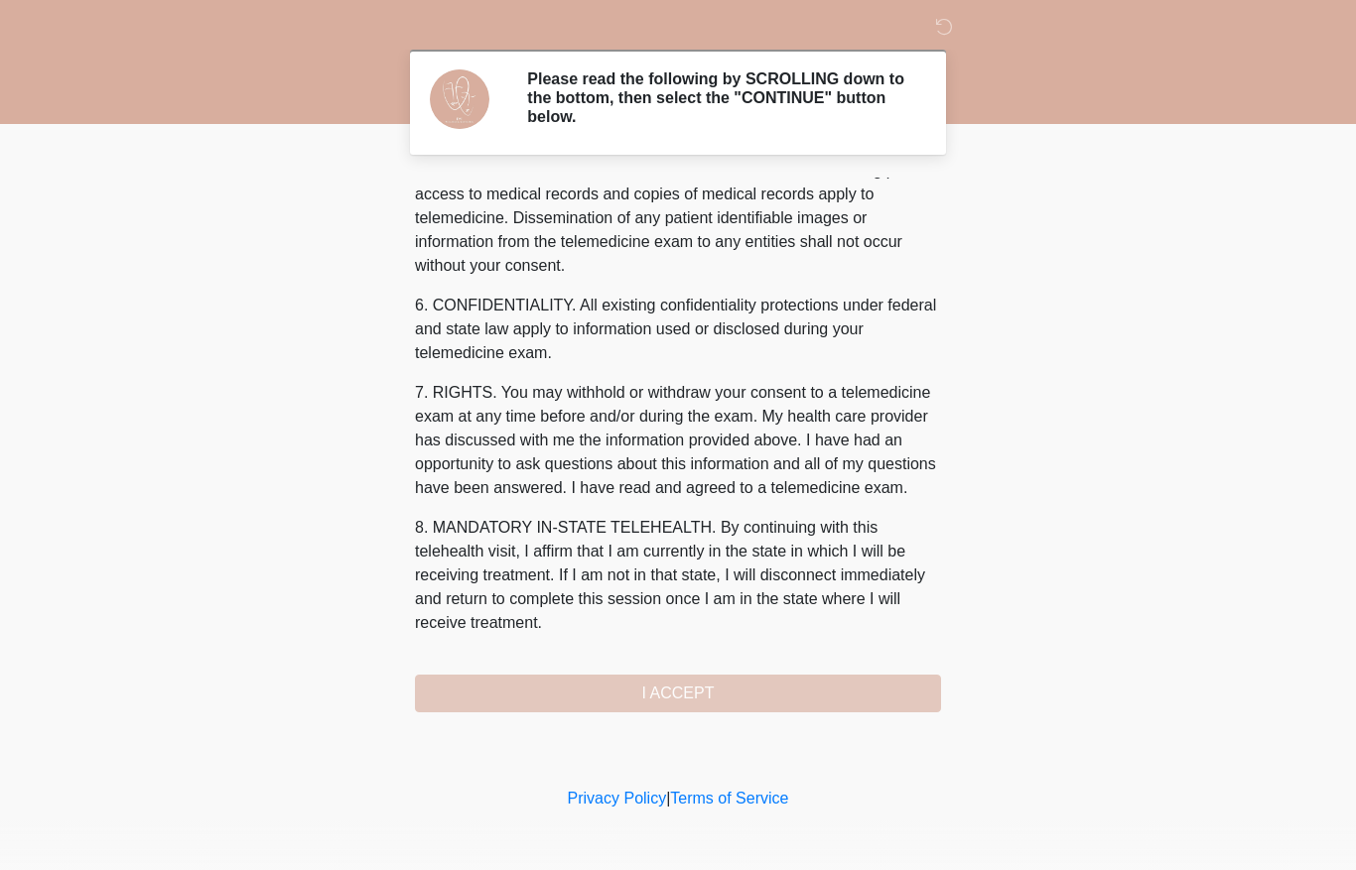
scroll to position [702, 0]
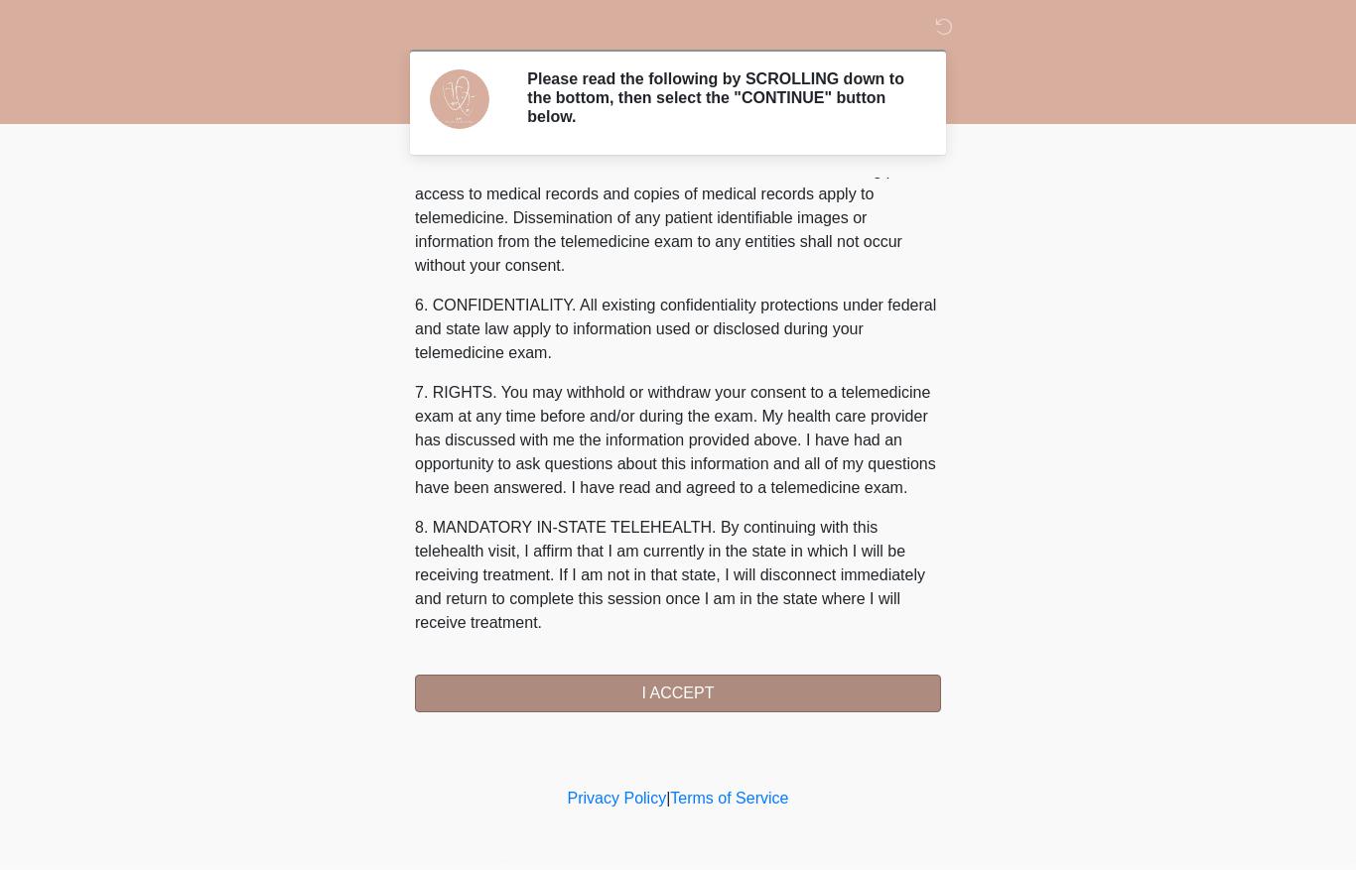
click at [711, 690] on button "I ACCEPT" at bounding box center [678, 694] width 526 height 38
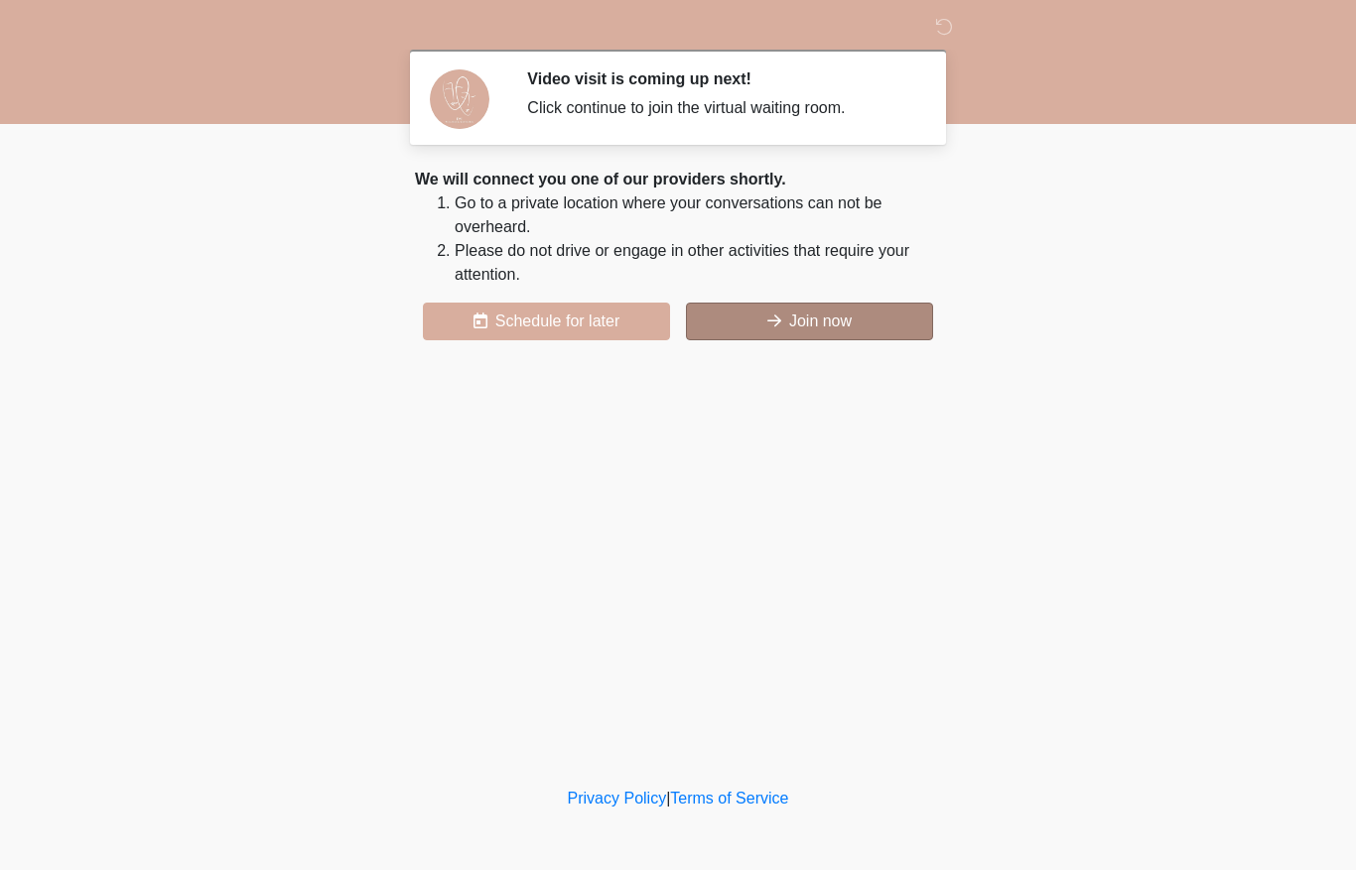
click at [847, 328] on button "Join now" at bounding box center [809, 322] width 247 height 38
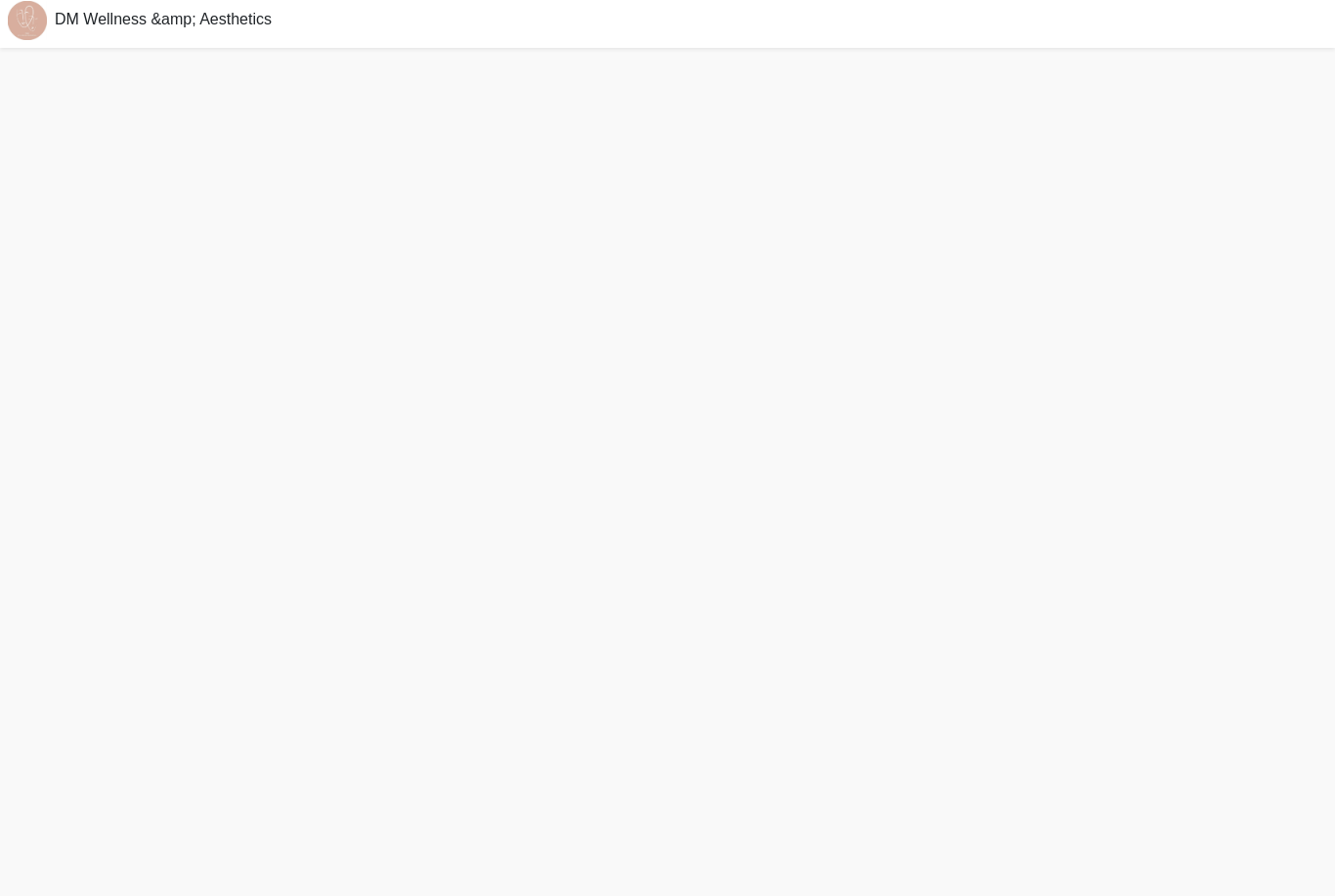
scroll to position [68, 0]
